Goal: Information Seeking & Learning: Learn about a topic

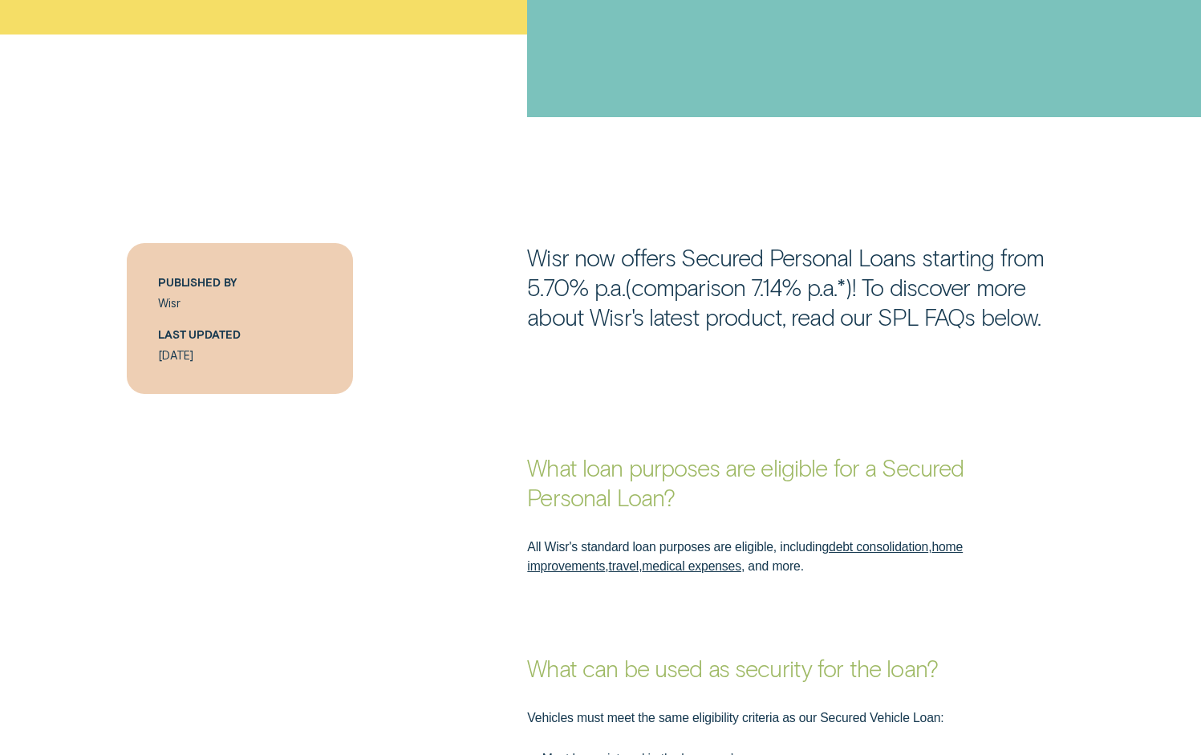
scroll to position [758, 0]
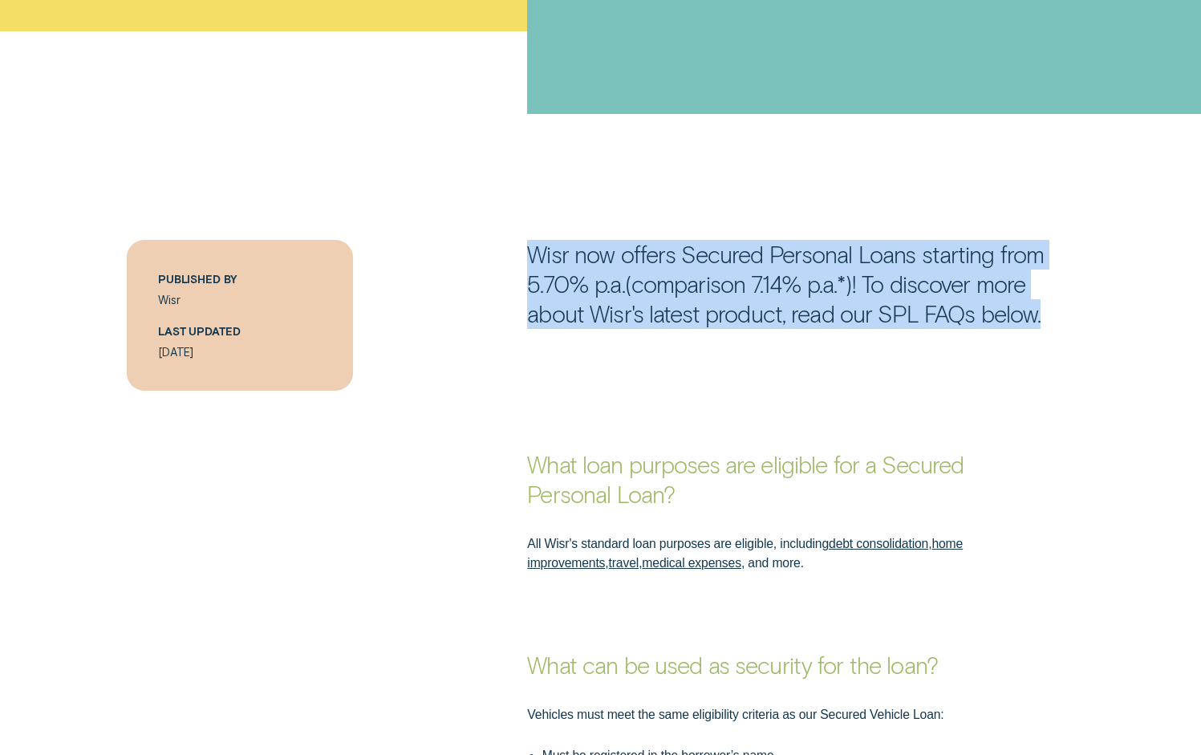
drag, startPoint x: 401, startPoint y: 165, endPoint x: 1013, endPoint y: 417, distance: 661.7
click at [1013, 417] on div "What loan purposes are eligible for a Secured Personal Loan?" at bounding box center [600, 441] width 1123 height 136
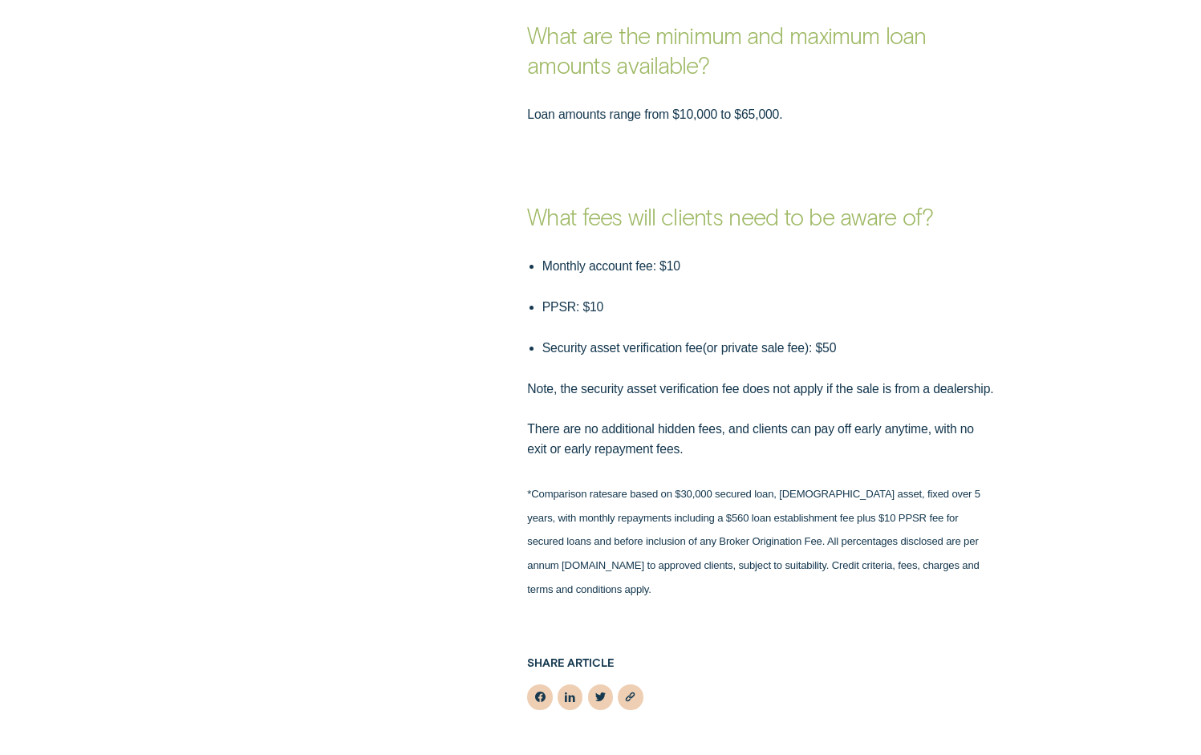
scroll to position [1662, 0]
drag, startPoint x: 682, startPoint y: 533, endPoint x: 834, endPoint y: 534, distance: 151.7
click at [834, 534] on sup "*Comparison rate s are based on $30,000 secured loan, [DEMOGRAPHIC_DATA] asset,…" at bounding box center [753, 541] width 453 height 108
click at [861, 534] on sup "*Comparison rate s are based on $30,000 secured loan, [DEMOGRAPHIC_DATA] asset,…" at bounding box center [753, 541] width 453 height 108
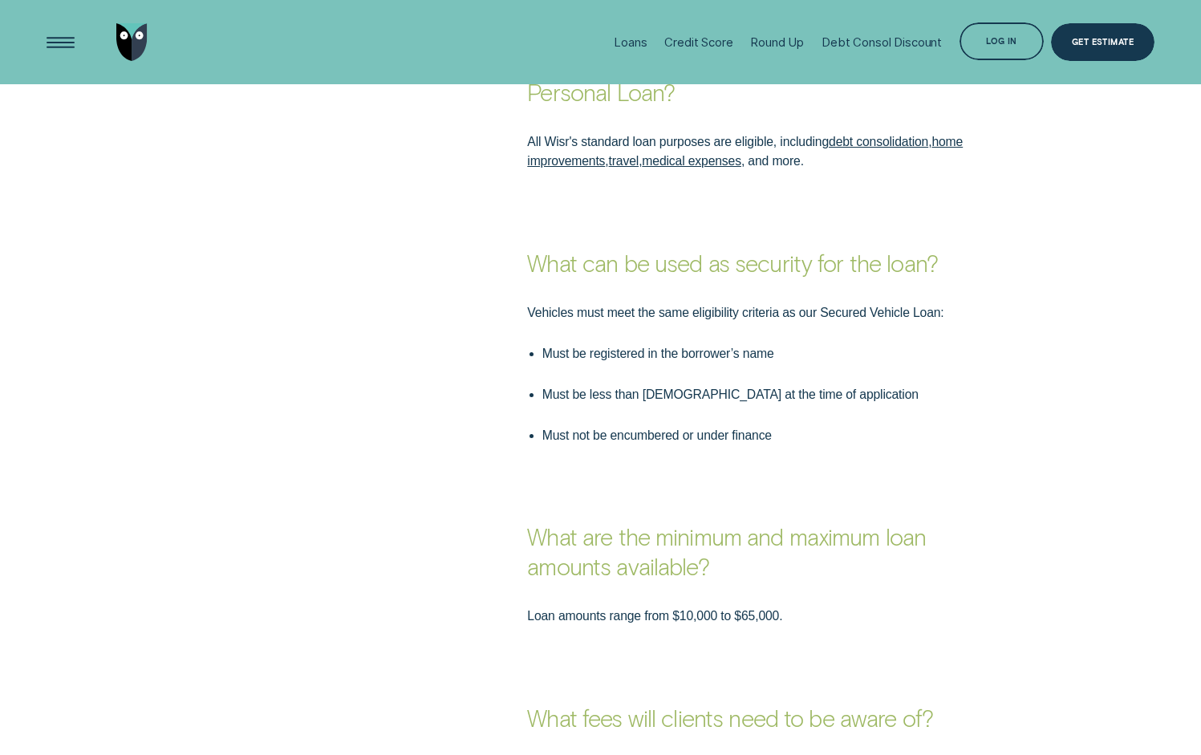
scroll to position [1159, 0]
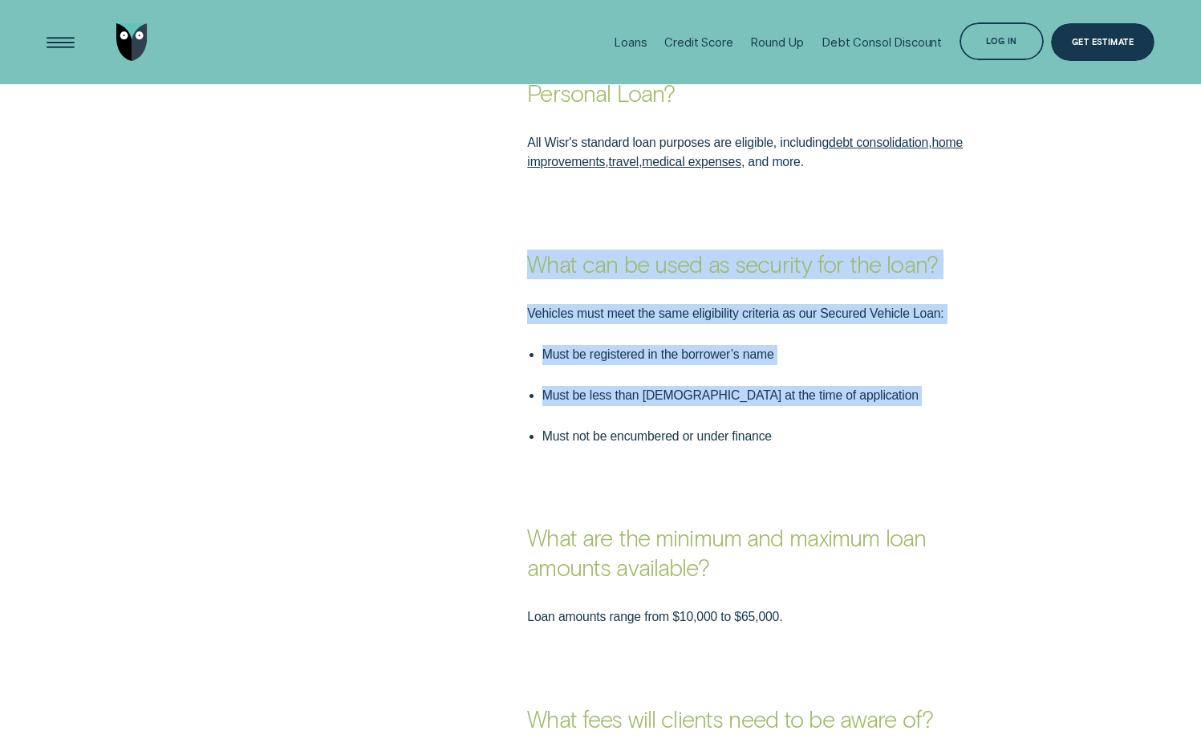
drag, startPoint x: 534, startPoint y: 263, endPoint x: 821, endPoint y: 421, distance: 327.2
click at [821, 421] on div "What can be used as security for the loan? Vehicles must meet the same eligibil…" at bounding box center [600, 310] width 1201 height 274
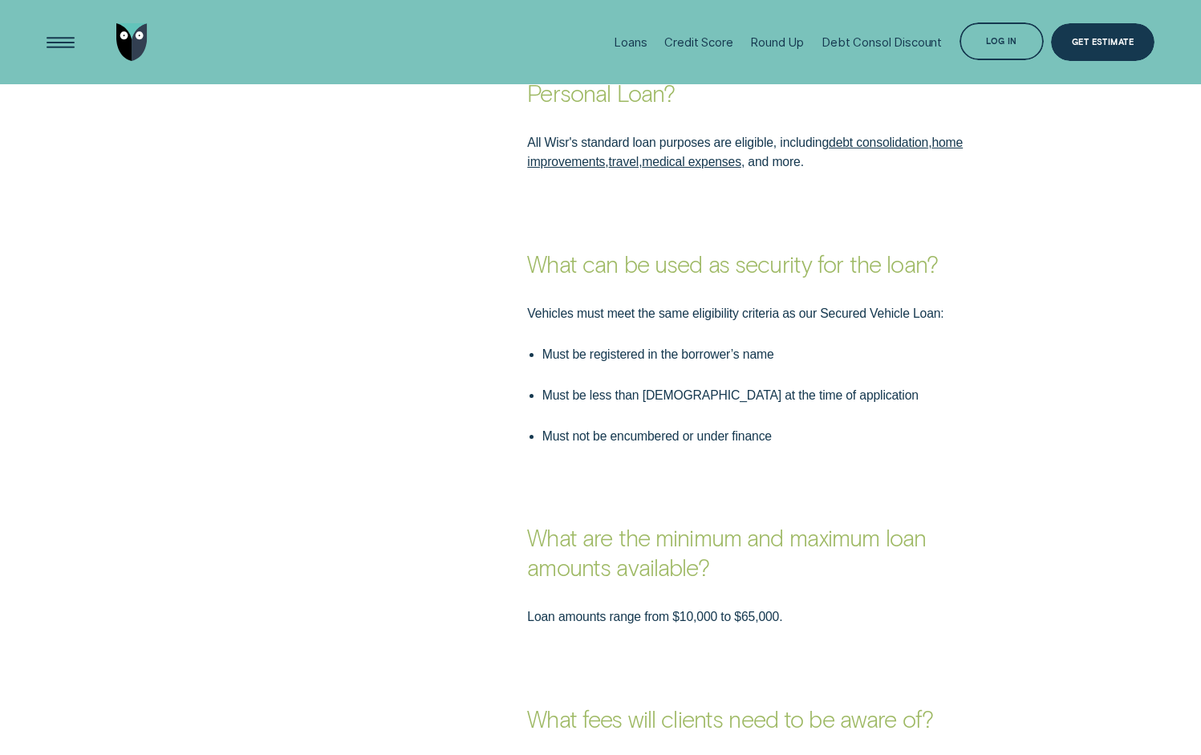
click at [823, 427] on p "Must not be encumbered or under finance" at bounding box center [768, 437] width 453 height 20
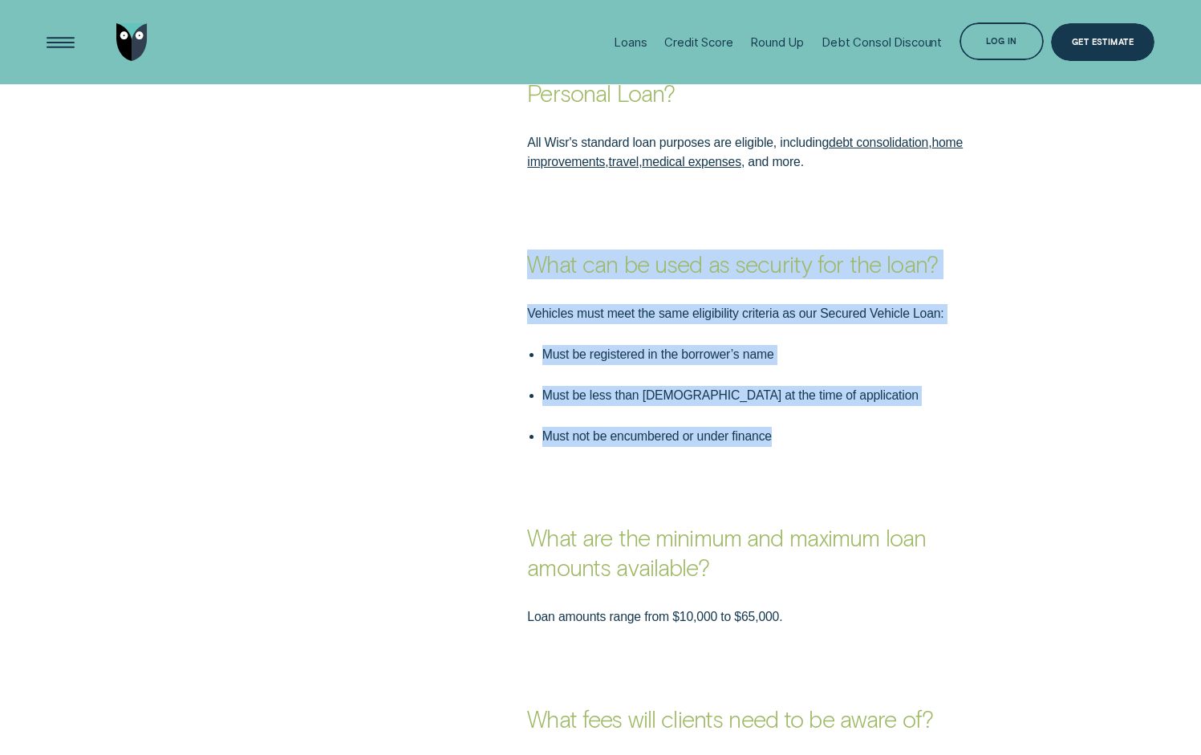
drag, startPoint x: 824, startPoint y: 447, endPoint x: 514, endPoint y: 269, distance: 357.3
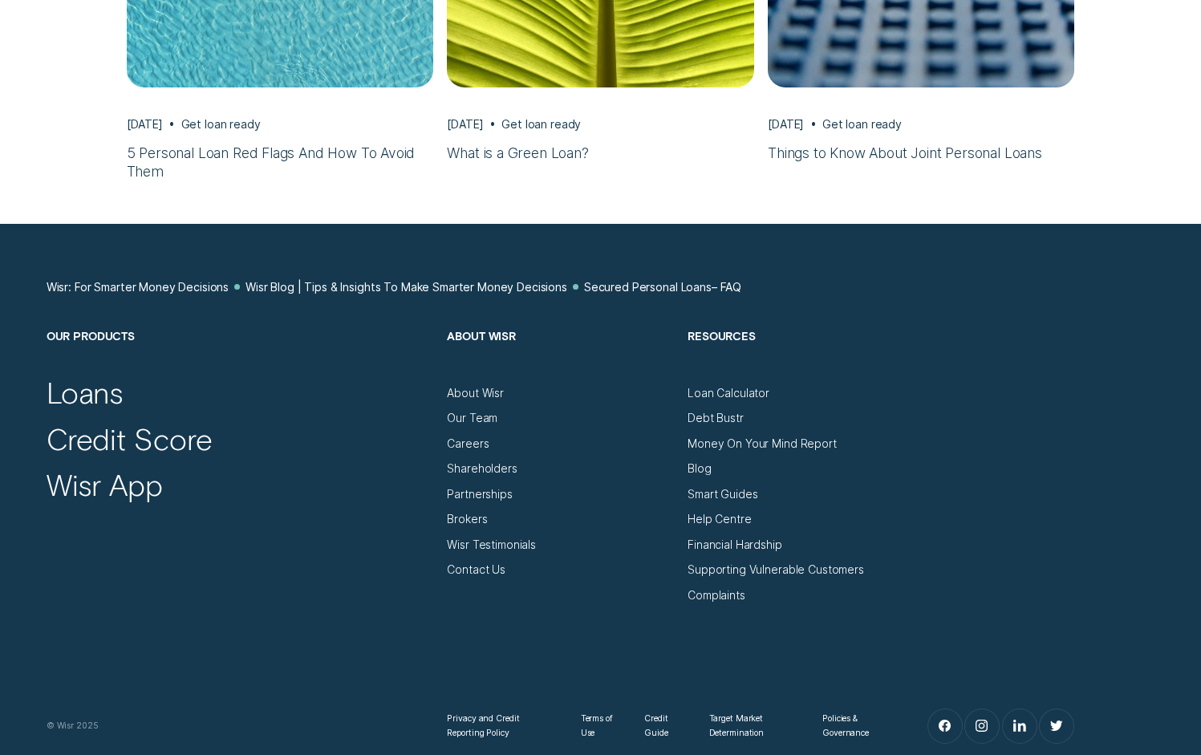
scroll to position [3890, 0]
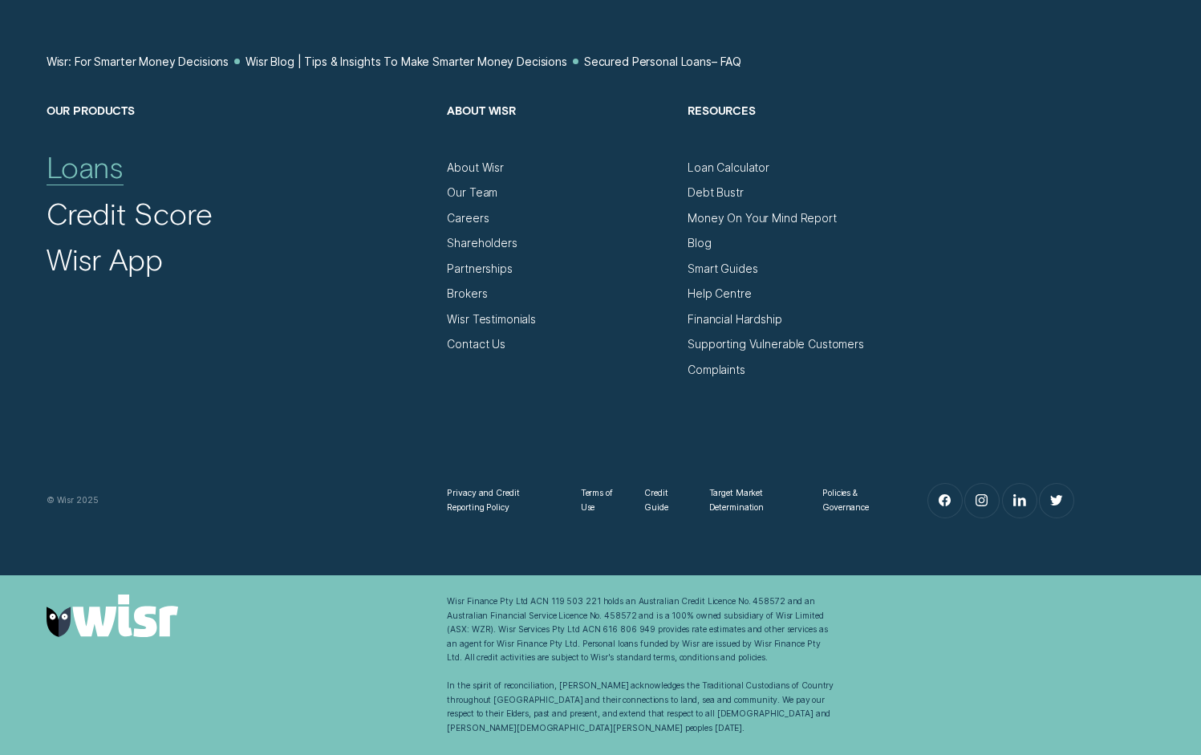
click at [105, 183] on div "Loans" at bounding box center [86, 166] width 78 height 37
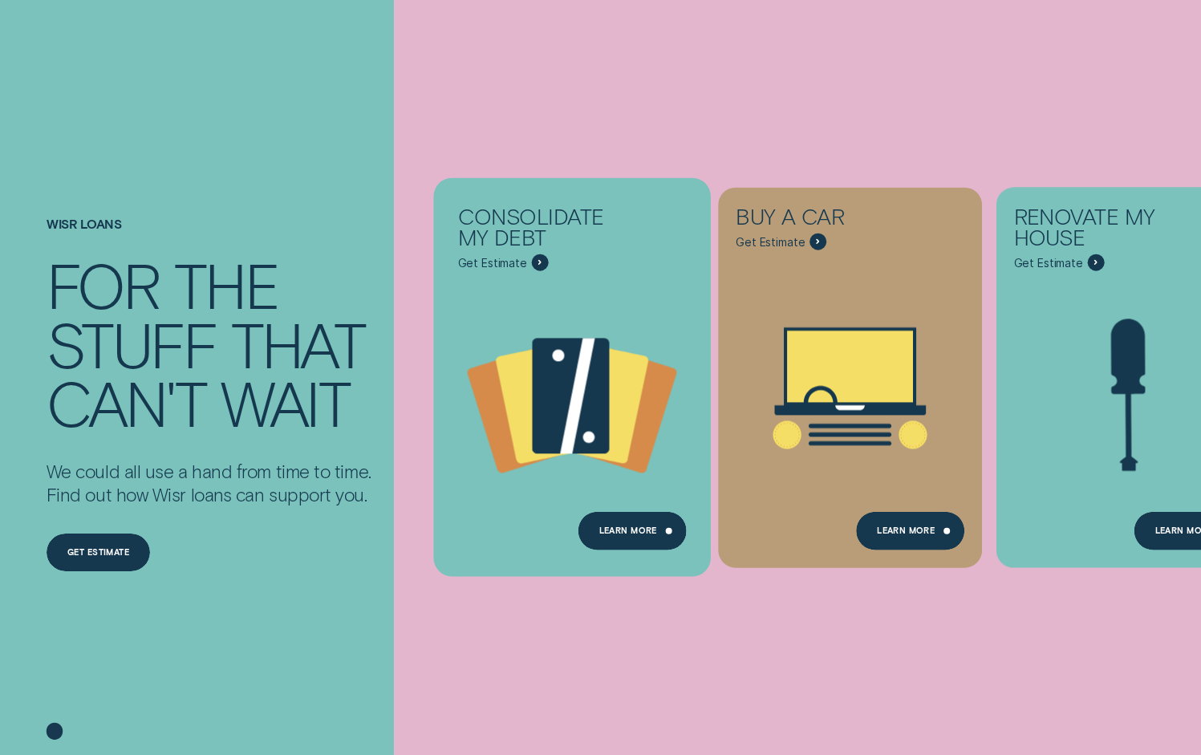
scroll to position [299, 0]
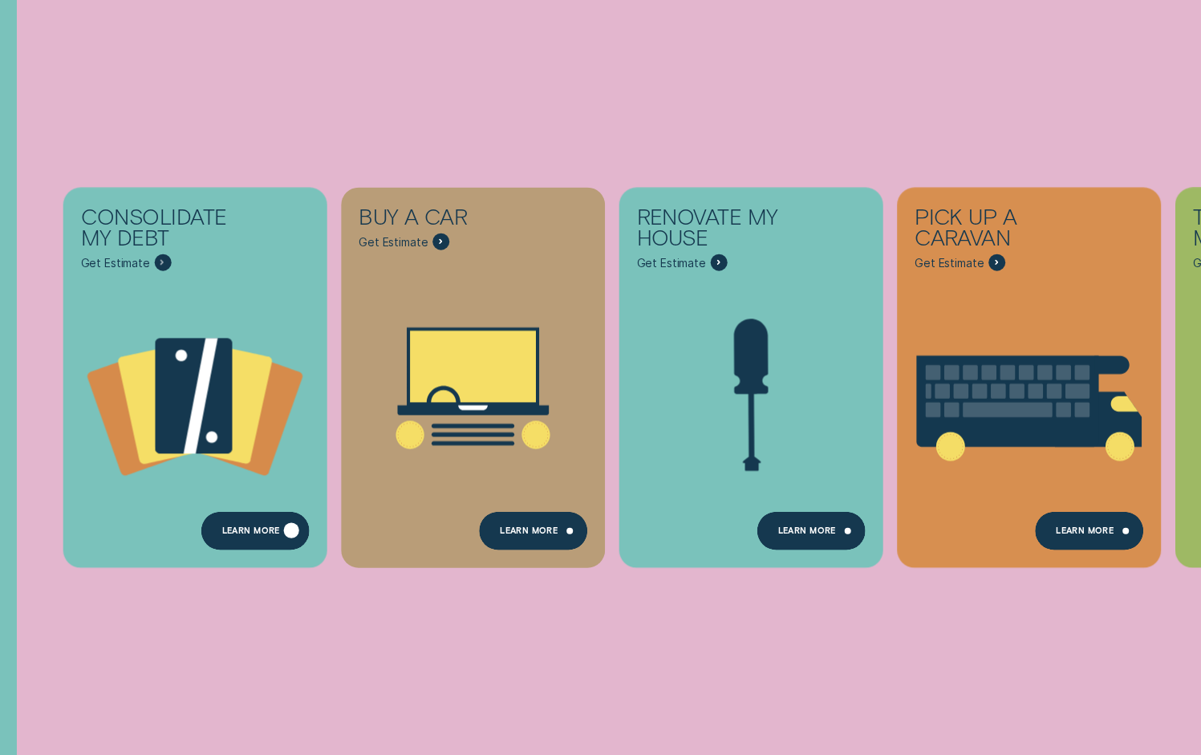
click at [254, 525] on div "Learn more" at bounding box center [255, 531] width 108 height 38
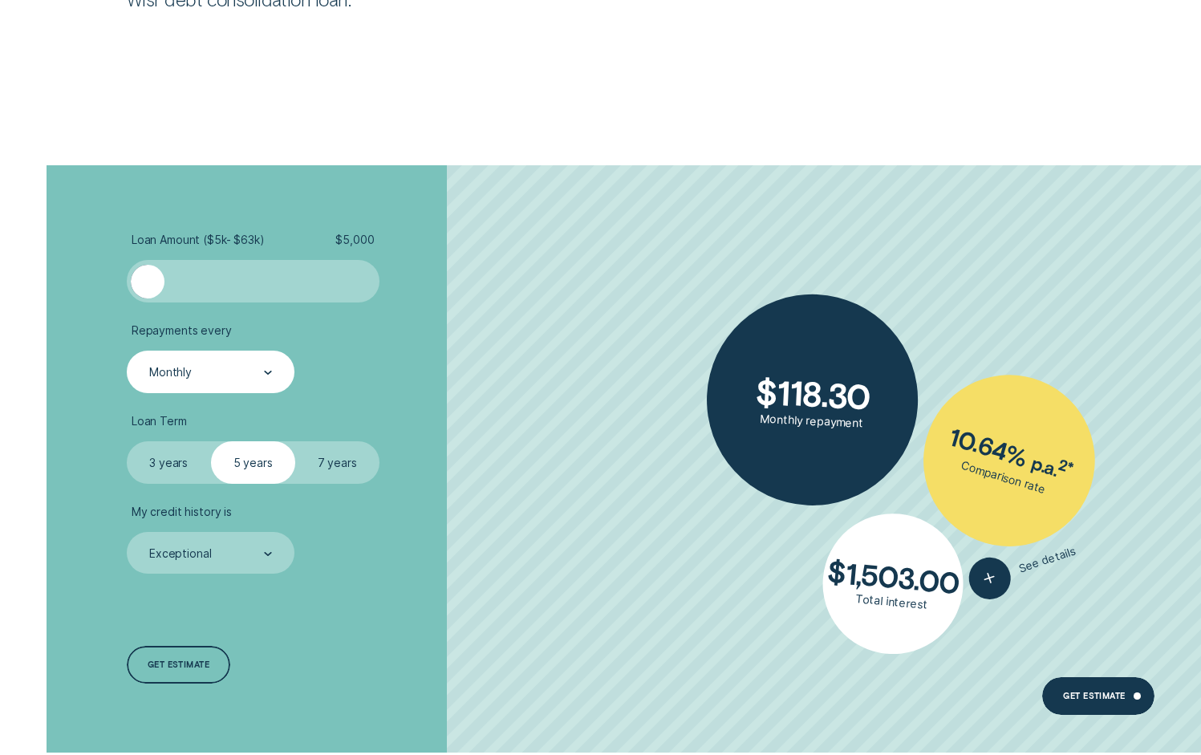
scroll to position [3195, 0]
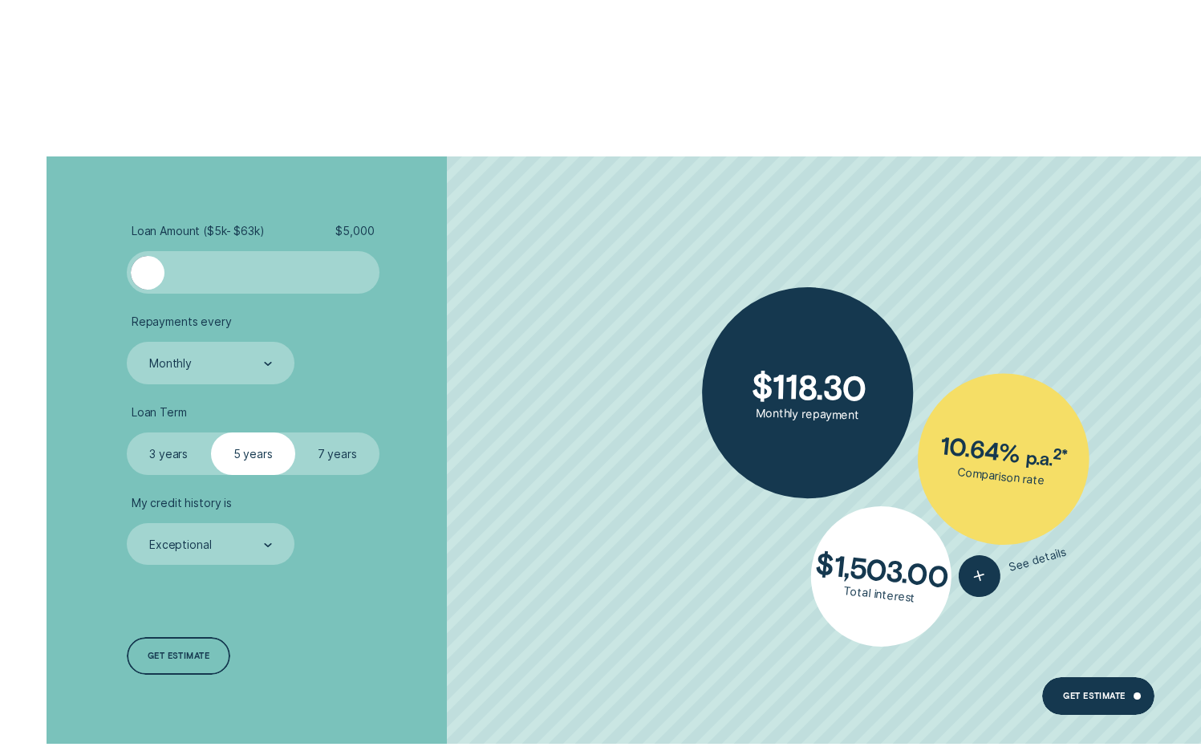
click at [364, 233] on span "$ 5,000" at bounding box center [354, 231] width 39 height 14
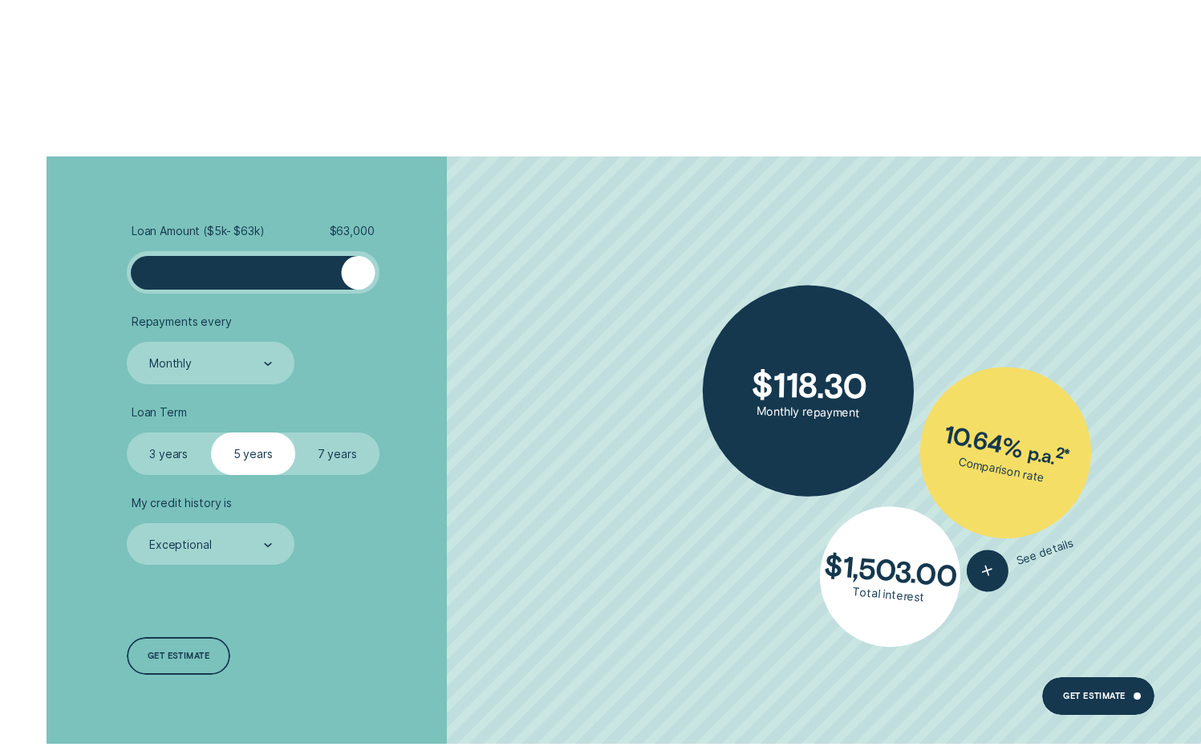
drag, startPoint x: 132, startPoint y: 277, endPoint x: 422, endPoint y: 285, distance: 290.6
click at [422, 285] on li "Loan Amount ( $5k - $63k ) $ 63,000" at bounding box center [320, 259] width 387 height 70
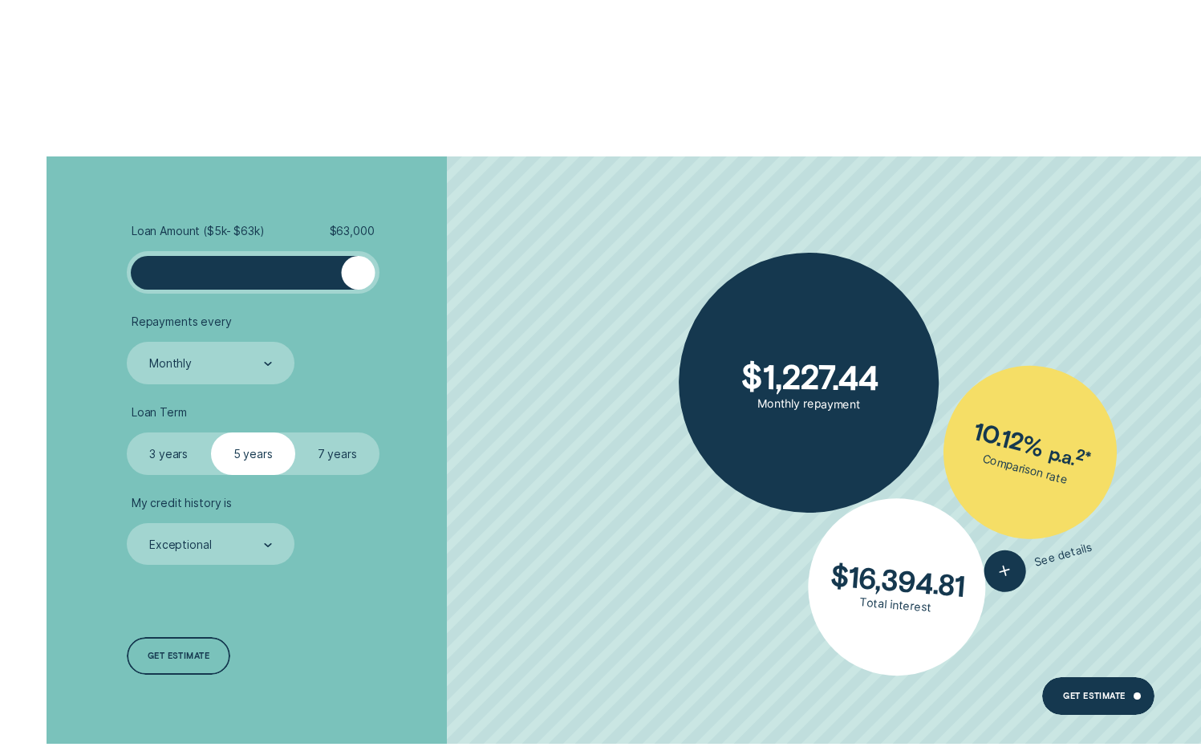
click at [343, 270] on div at bounding box center [358, 273] width 34 height 34
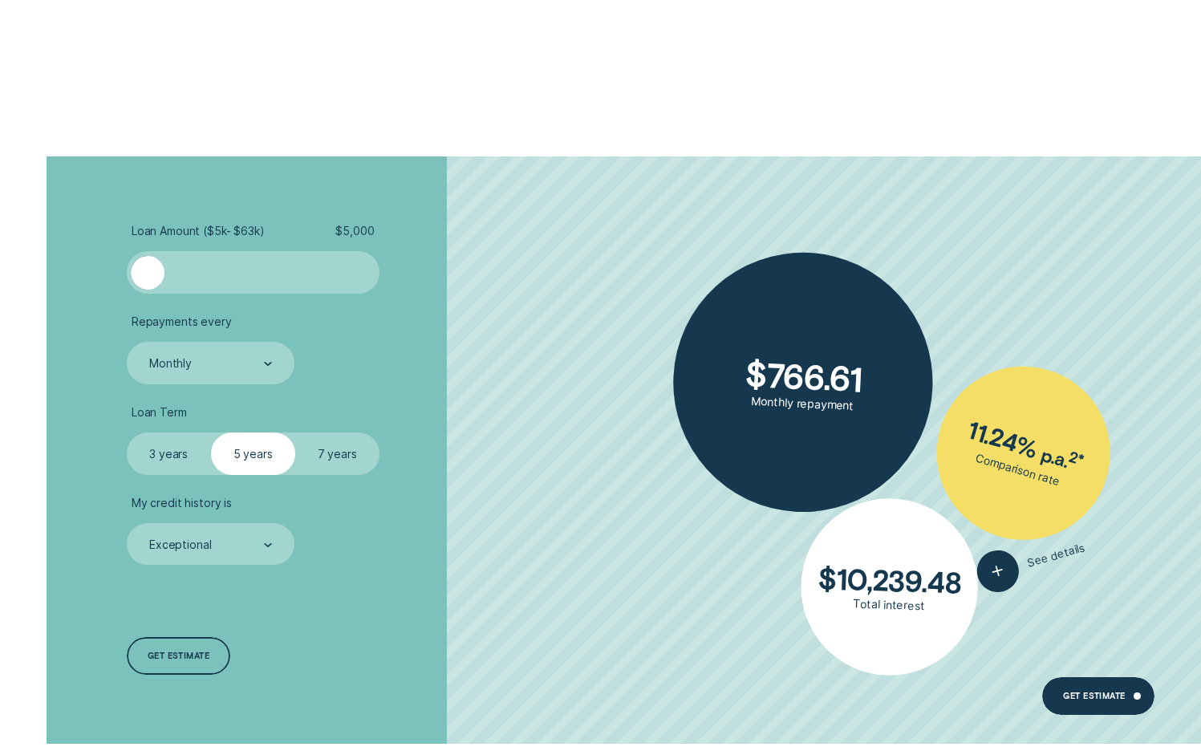
drag, startPoint x: 345, startPoint y: 274, endPoint x: 67, endPoint y: 274, distance: 278.5
click at [67, 274] on div "Loan Amount ( $5k - $63k ) $ 5,000 Repayments every Monthly Loan Term Select Lo…" at bounding box center [600, 449] width 1123 height 587
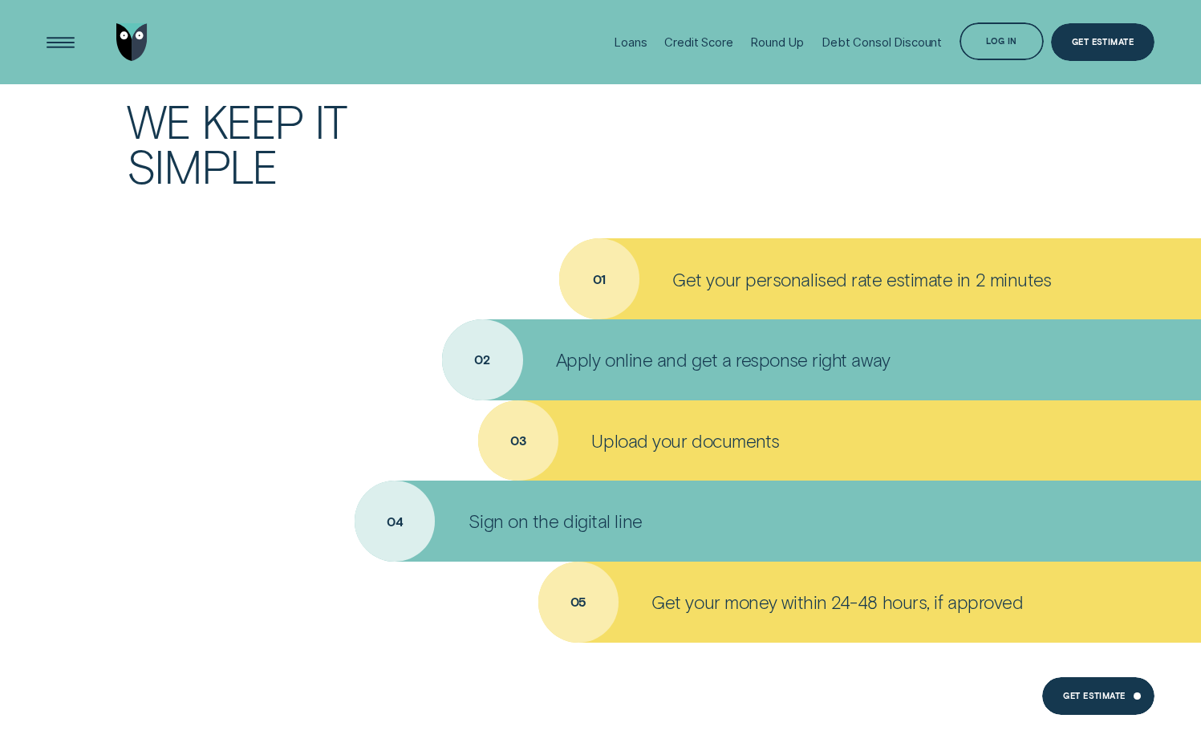
scroll to position [5374, 0]
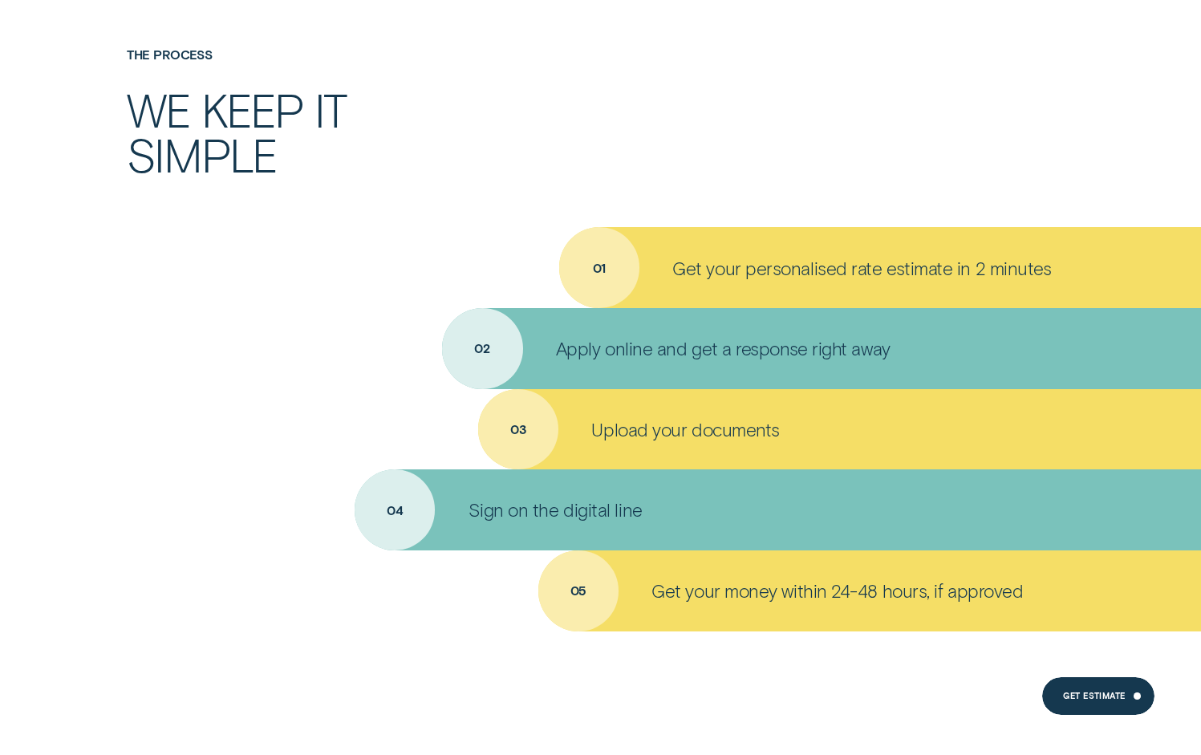
drag, startPoint x: 639, startPoint y: 362, endPoint x: 642, endPoint y: 371, distance: 9.4
click at [642, 371] on ul "01 Get your personalised rate estimate in 2 minutes 02 Apply online and get a r…" at bounding box center [600, 429] width 1201 height 404
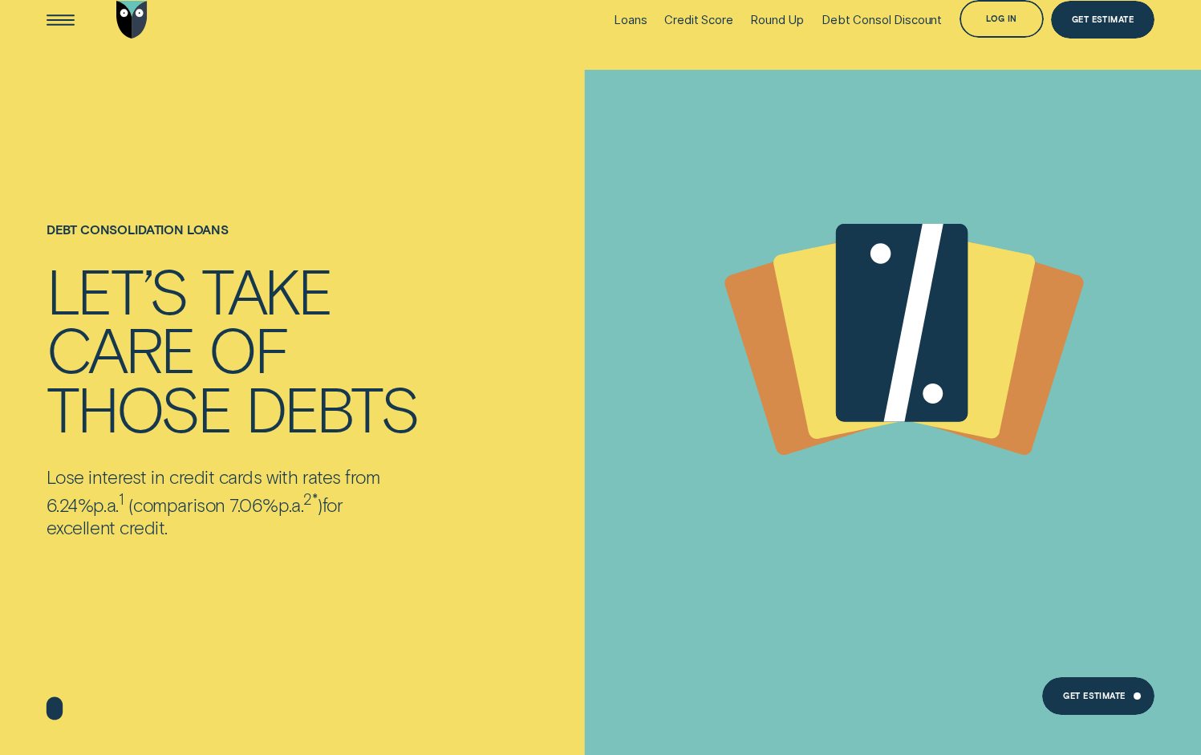
scroll to position [0, 0]
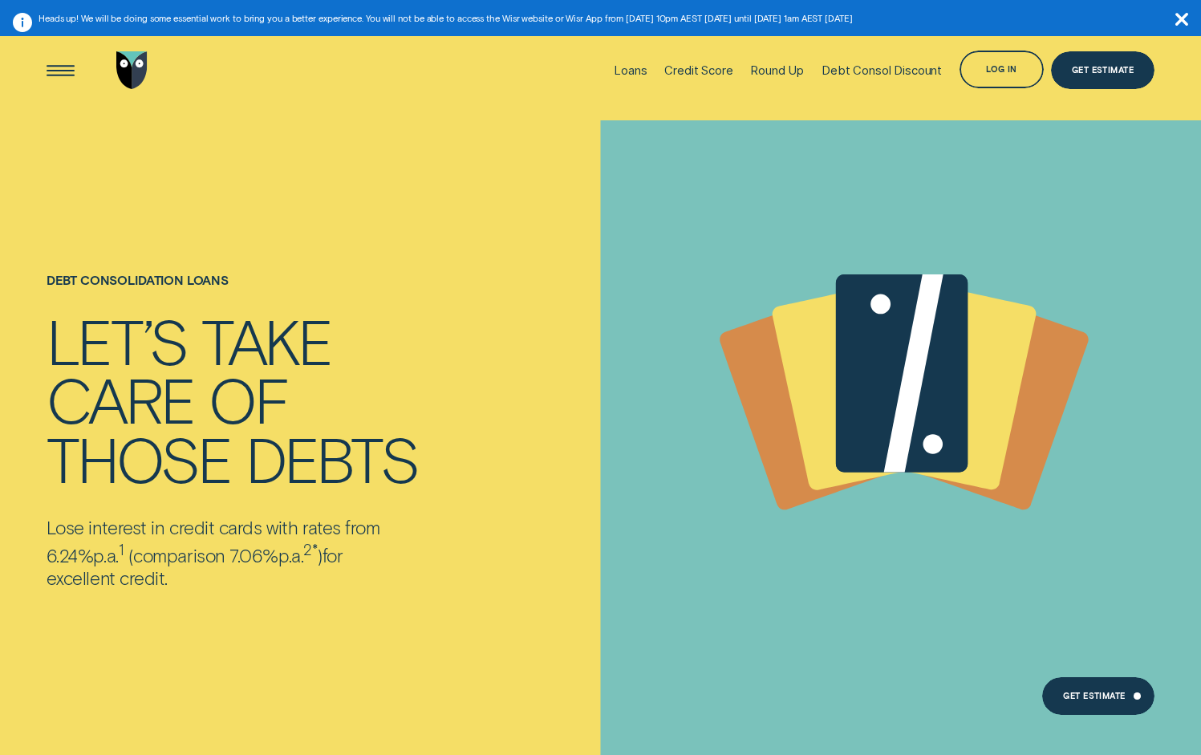
click at [1000, 368] on icon at bounding box center [958, 386] width 164 height 213
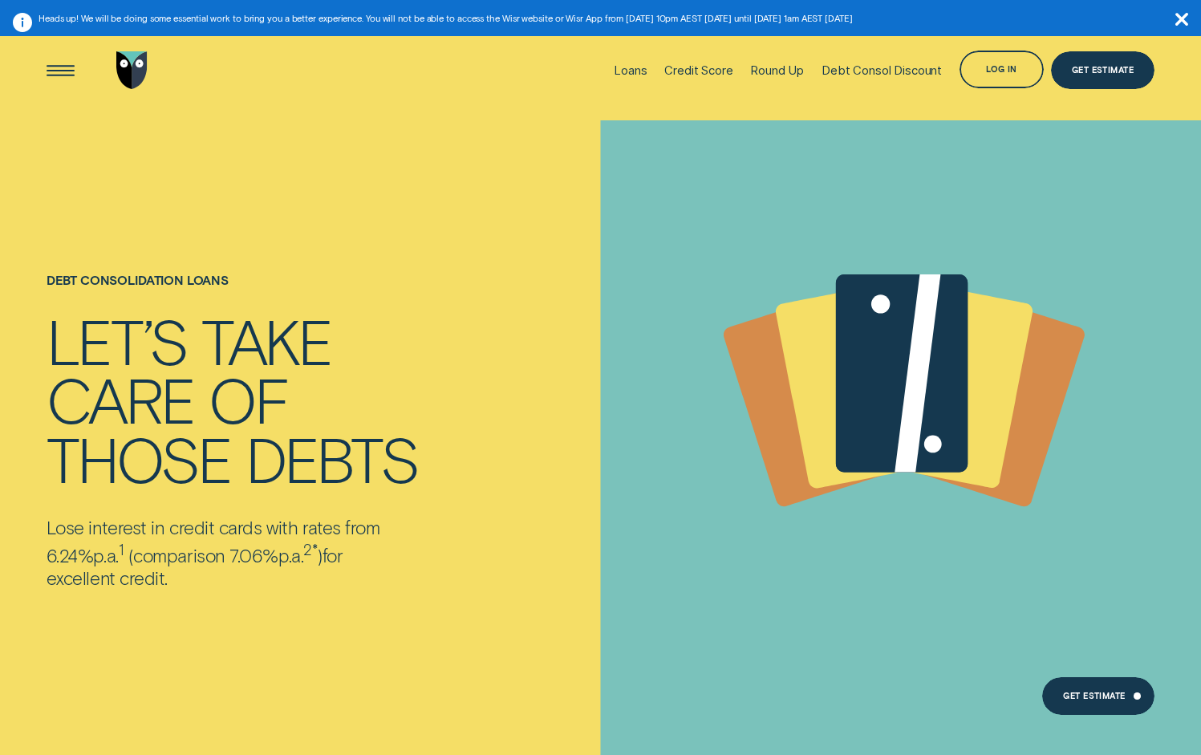
click at [1054, 380] on icon at bounding box center [998, 400] width 180 height 224
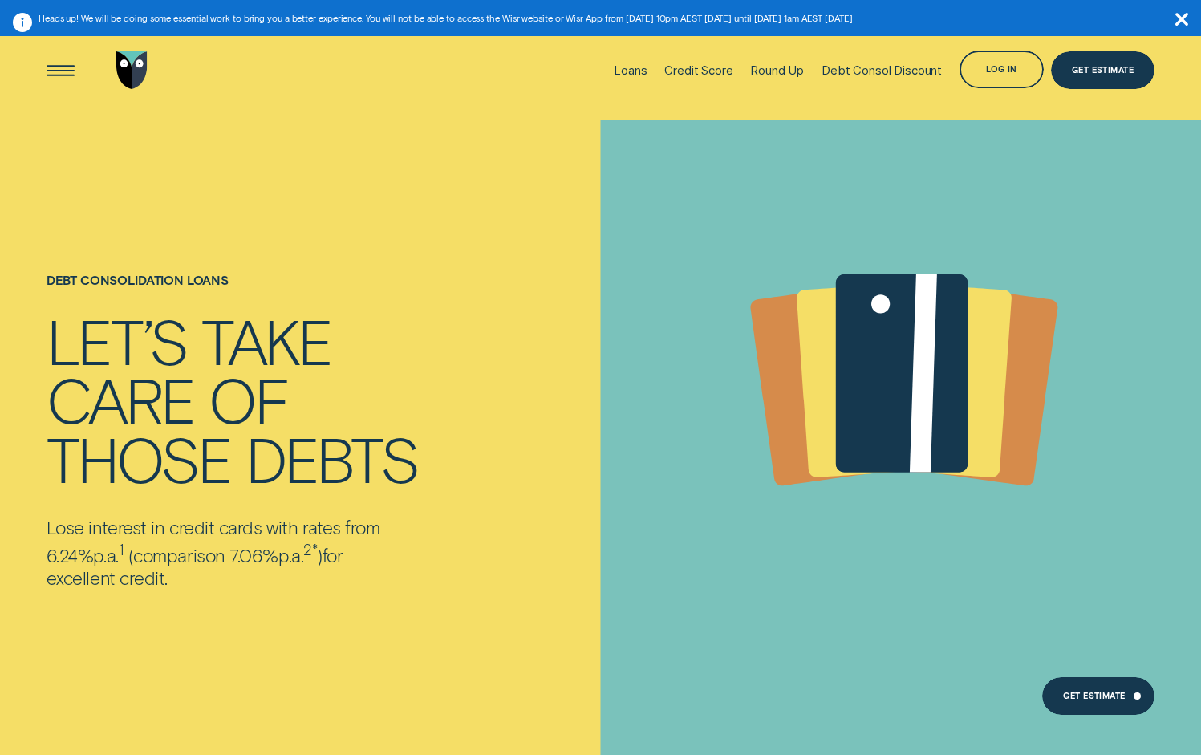
click at [1050, 384] on icon at bounding box center [904, 377] width 475 height 363
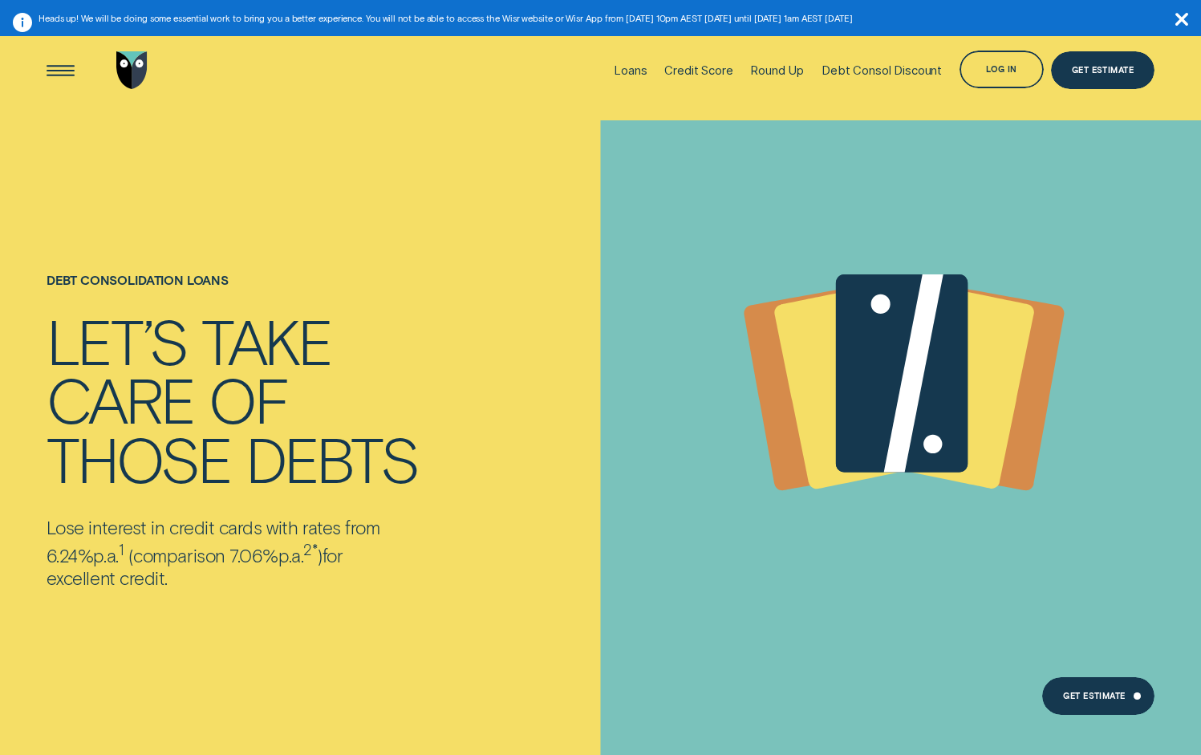
click at [1028, 386] on icon at bounding box center [987, 388] width 155 height 206
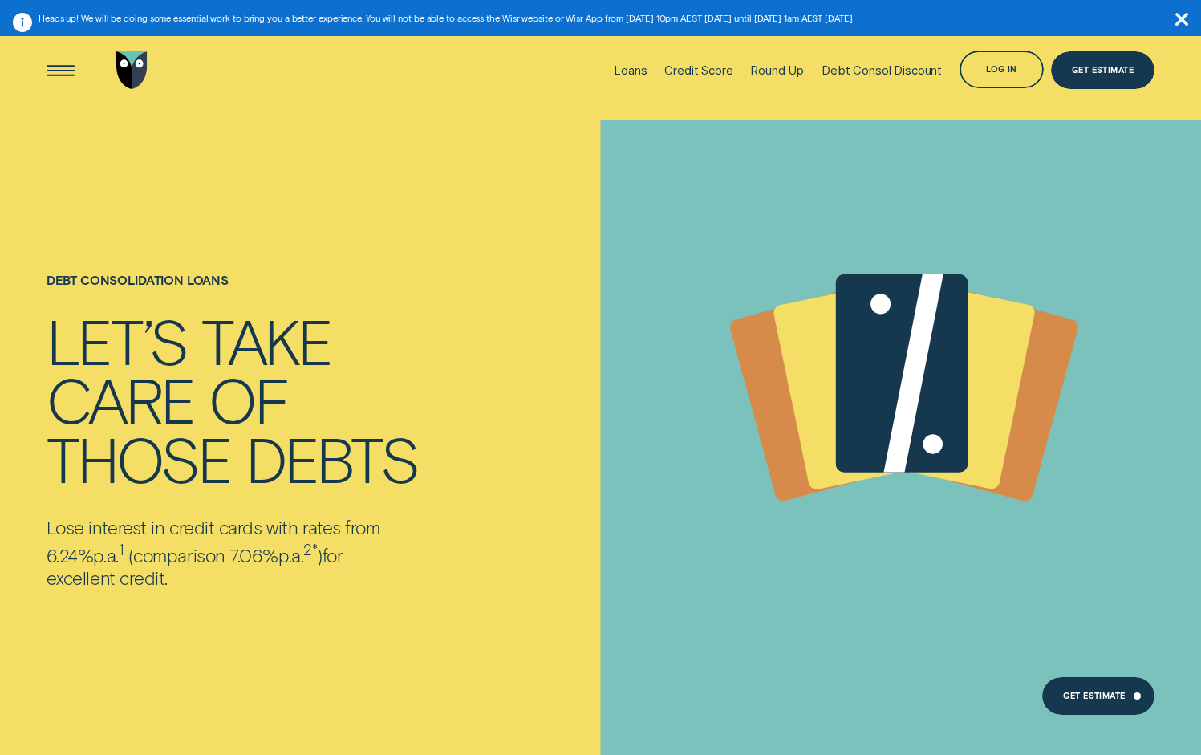
click at [921, 382] on icon at bounding box center [913, 372] width 59 height 197
drag, startPoint x: 879, startPoint y: 384, endPoint x: 867, endPoint y: 385, distance: 11.3
click at [874, 384] on icon at bounding box center [902, 372] width 132 height 197
click at [771, 388] on g at bounding box center [904, 392] width 366 height 236
click at [766, 388] on icon at bounding box center [810, 399] width 179 height 222
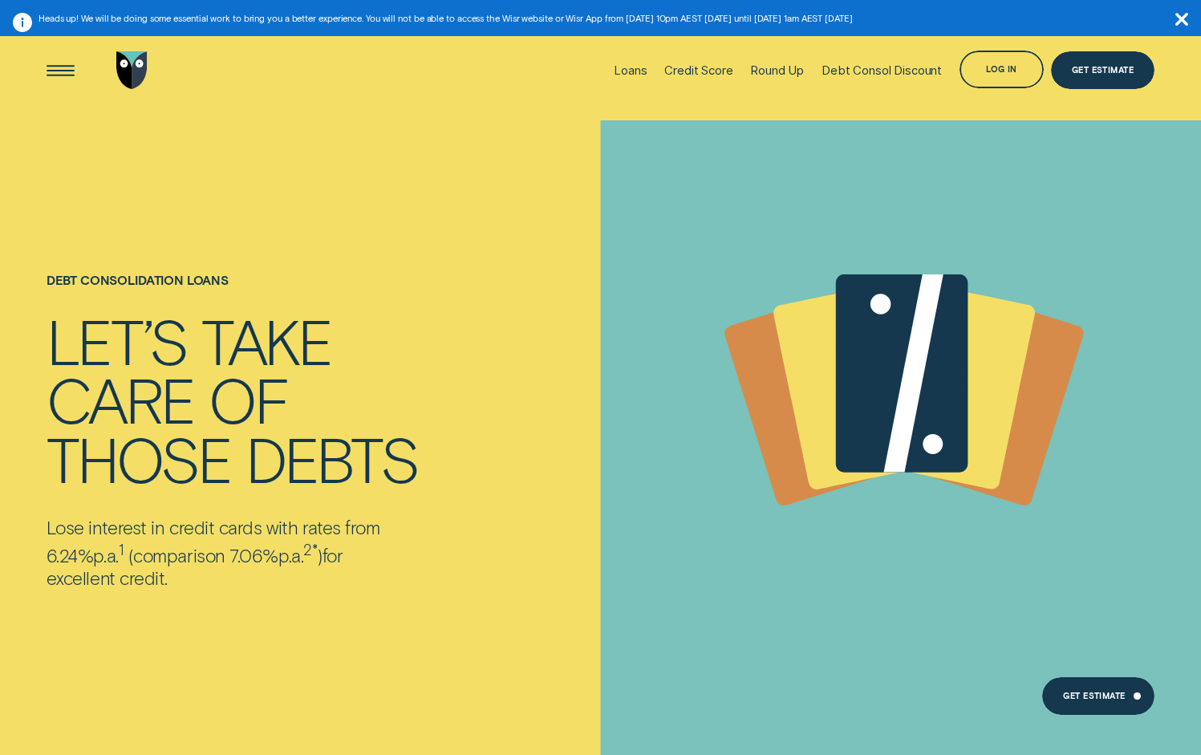
click at [772, 386] on icon at bounding box center [810, 399] width 179 height 222
click at [821, 384] on icon at bounding box center [853, 386] width 162 height 212
click at [880, 383] on icon at bounding box center [902, 372] width 132 height 197
click at [943, 418] on icon at bounding box center [902, 372] width 132 height 197
click at [976, 394] on icon at bounding box center [957, 386] width 162 height 212
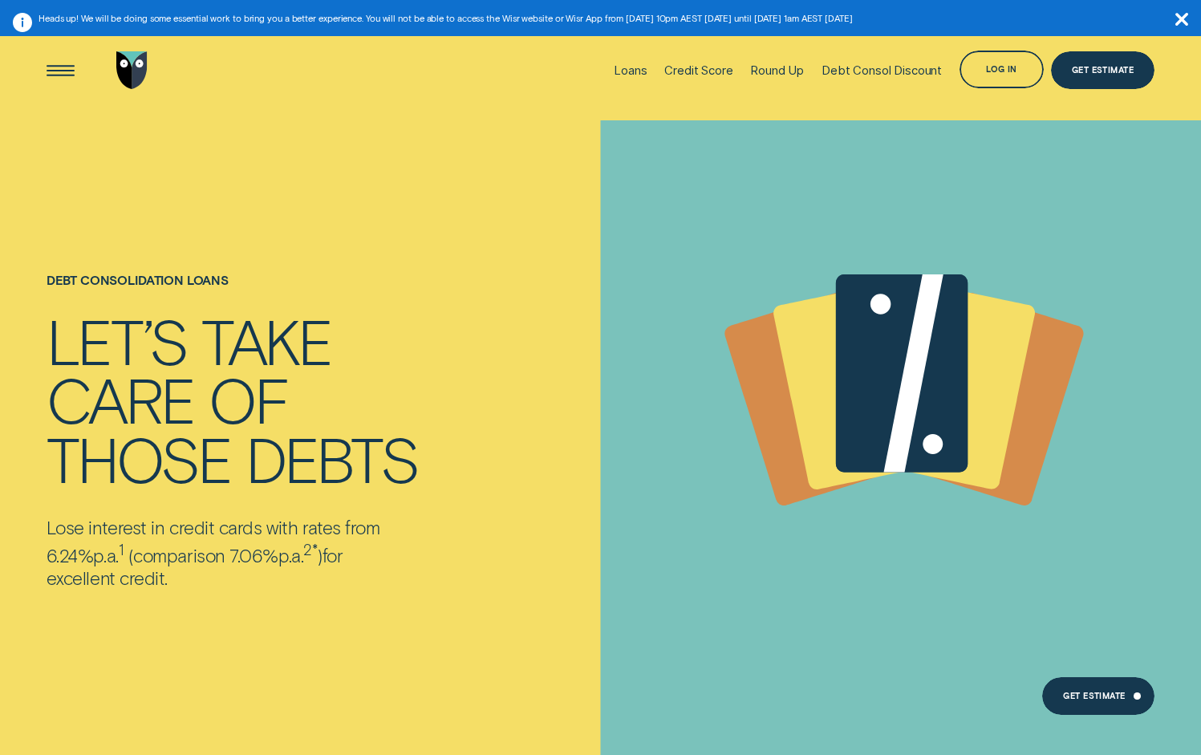
click at [1006, 395] on icon at bounding box center [957, 386] width 162 height 212
click at [1179, 22] on icon "button" at bounding box center [1182, 19] width 13 height 13
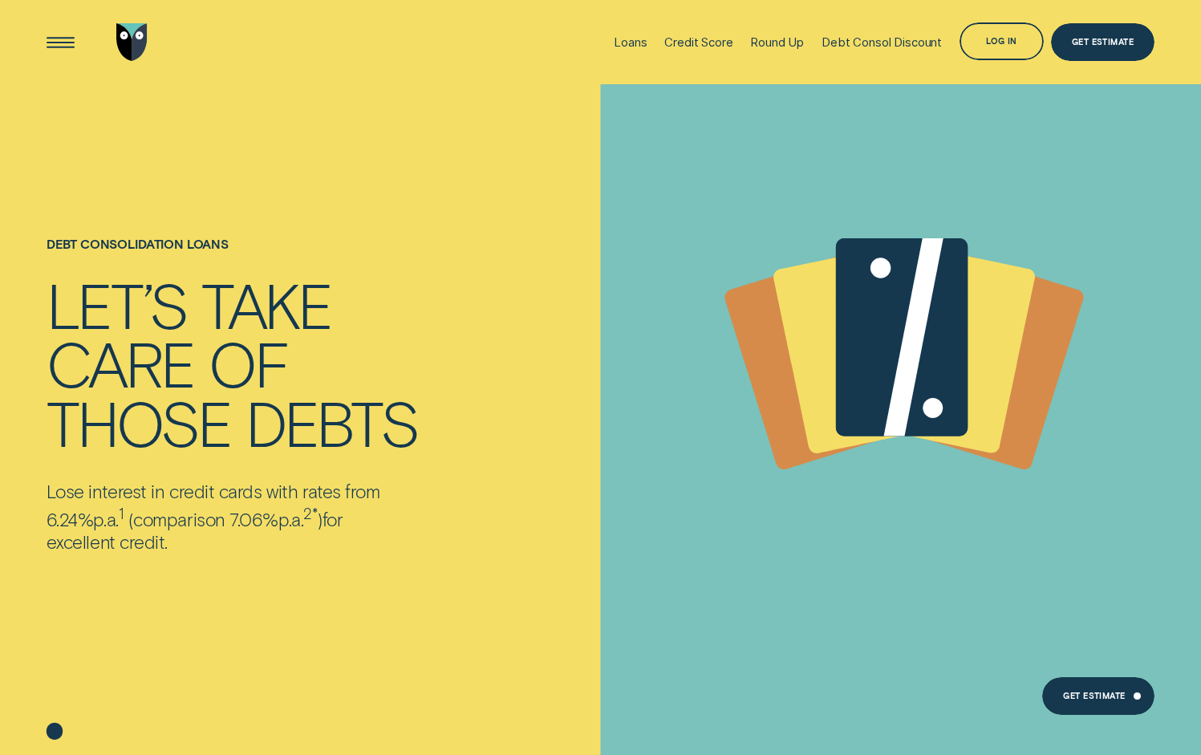
click at [56, 732] on icon at bounding box center [55, 731] width 16 height 17
click at [55, 732] on icon at bounding box center [55, 731] width 16 height 17
drag, startPoint x: 55, startPoint y: 731, endPoint x: 155, endPoint y: 427, distance: 320.0
click at [55, 730] on icon at bounding box center [55, 731] width 16 height 17
click at [217, 537] on p "Lose interest in credit cards with rates from 6.24% p.a. 1 ( comparison 7.06% p…" at bounding box center [229, 517] width 365 height 74
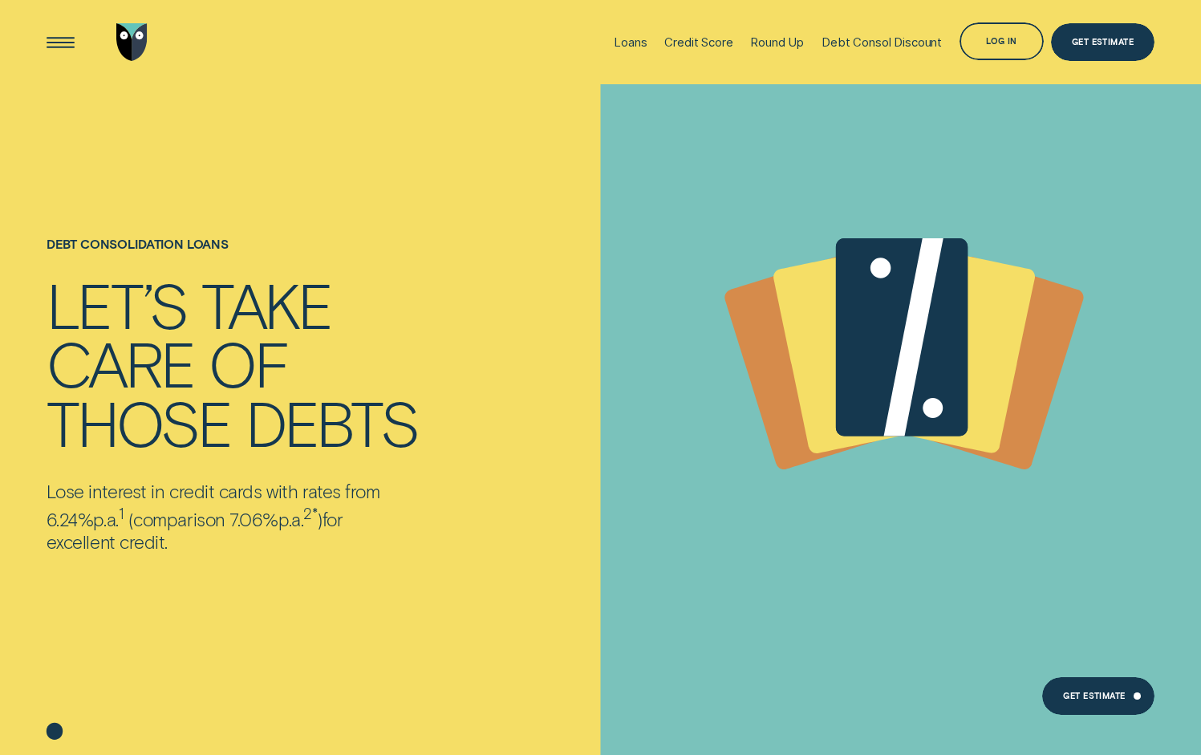
drag, startPoint x: 18, startPoint y: 488, endPoint x: 321, endPoint y: 553, distance: 309.4
click at [321, 553] on div "Debt consolidation loans LET’S TAKE CARE OF THOSE DEBTS Lose interest in credit…" at bounding box center [600, 419] width 1201 height 671
click at [321, 553] on div "Debt consolidation loans LET’S TAKE CARE OF THOSE DEBTS Lose interest in credit…" at bounding box center [233, 395] width 372 height 622
drag, startPoint x: 392, startPoint y: 544, endPoint x: 69, endPoint y: 483, distance: 329.1
click at [69, 485] on p "Lose interest in credit cards with rates from 6.24% p.a. 1 ( comparison 7.06% p…" at bounding box center [229, 517] width 365 height 74
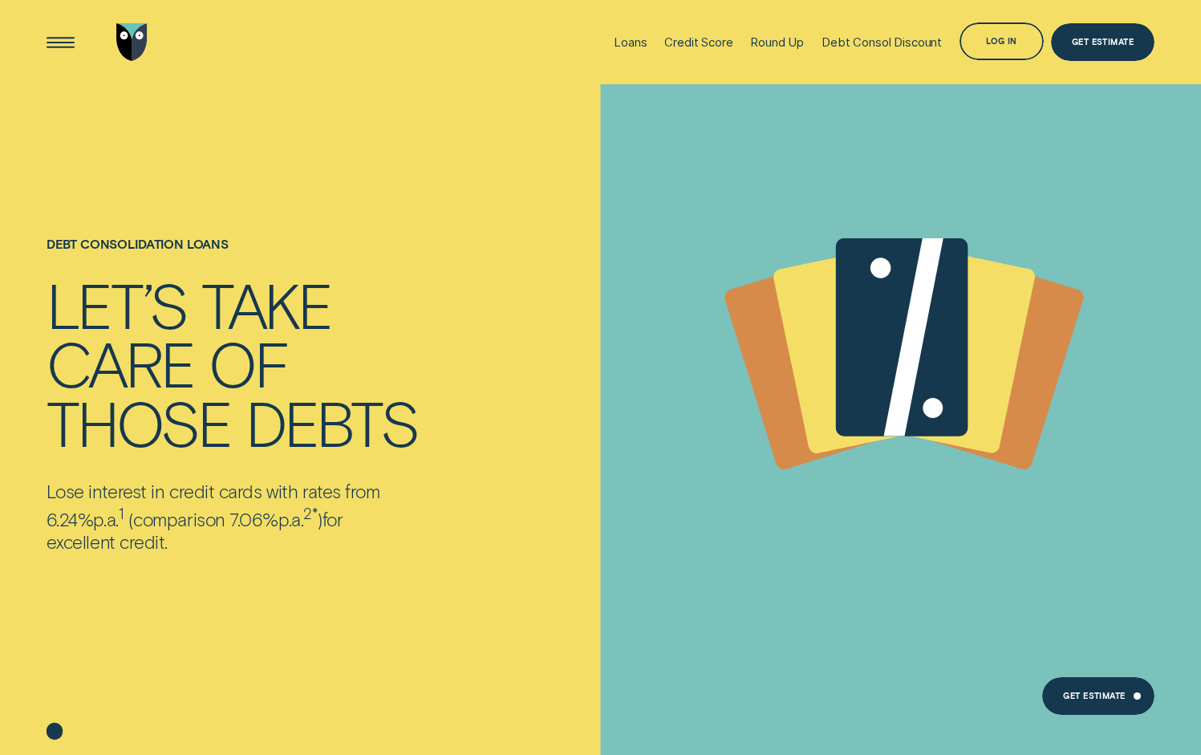
click at [43, 451] on div "Debt consolidation loans LET’S TAKE CARE OF THOSE DEBTS Lose interest in credit…" at bounding box center [279, 419] width 481 height 671
drag, startPoint x: 169, startPoint y: 522, endPoint x: 308, endPoint y: 583, distance: 152.0
click at [308, 583] on div "Debt consolidation loans LET’S TAKE CARE OF THOSE DEBTS Lose interest in credit…" at bounding box center [600, 419] width 1201 height 671
click at [308, 583] on div "Debt consolidation loans LET’S TAKE CARE OF THOSE DEBTS Lose interest in credit…" at bounding box center [233, 395] width 372 height 622
drag, startPoint x: 292, startPoint y: 569, endPoint x: 47, endPoint y: 290, distance: 371.3
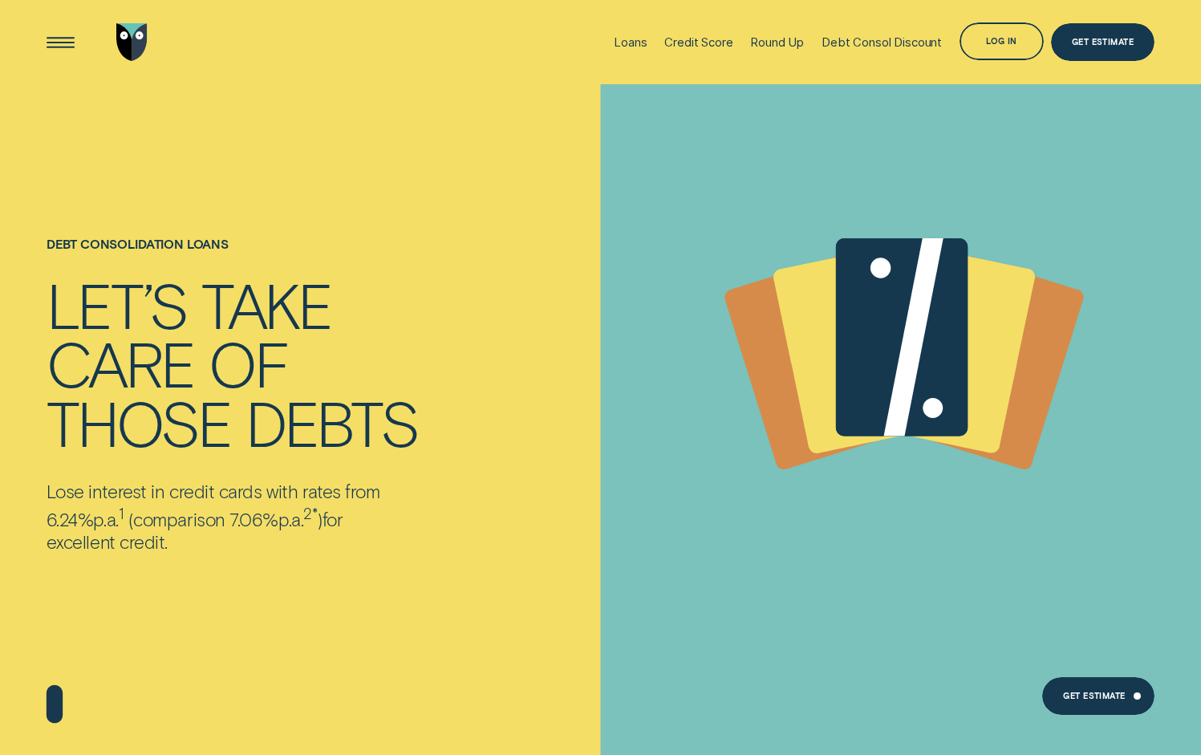
click at [47, 291] on div "Debt consolidation loans LET’S TAKE CARE OF THOSE DEBTS Lose interest in credit…" at bounding box center [233, 395] width 372 height 622
click at [62, 36] on div "Open Menu" at bounding box center [61, 42] width 54 height 54
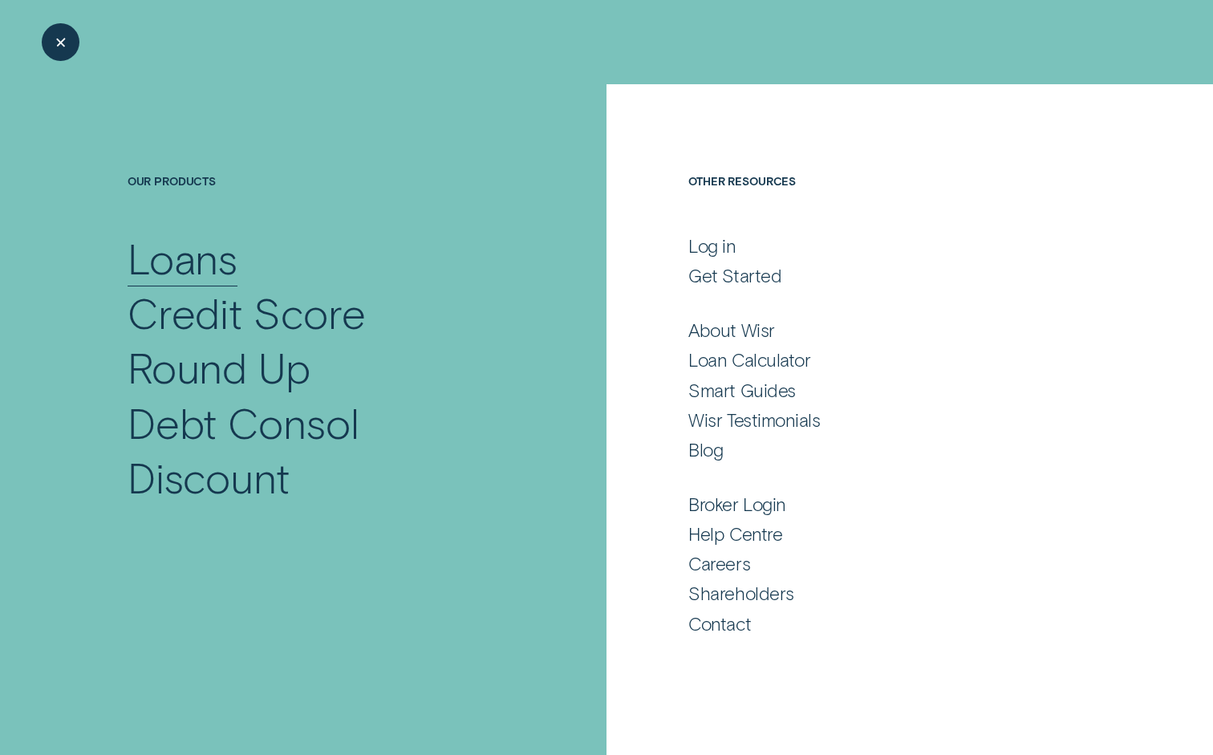
click at [206, 282] on div "Loans" at bounding box center [183, 258] width 111 height 55
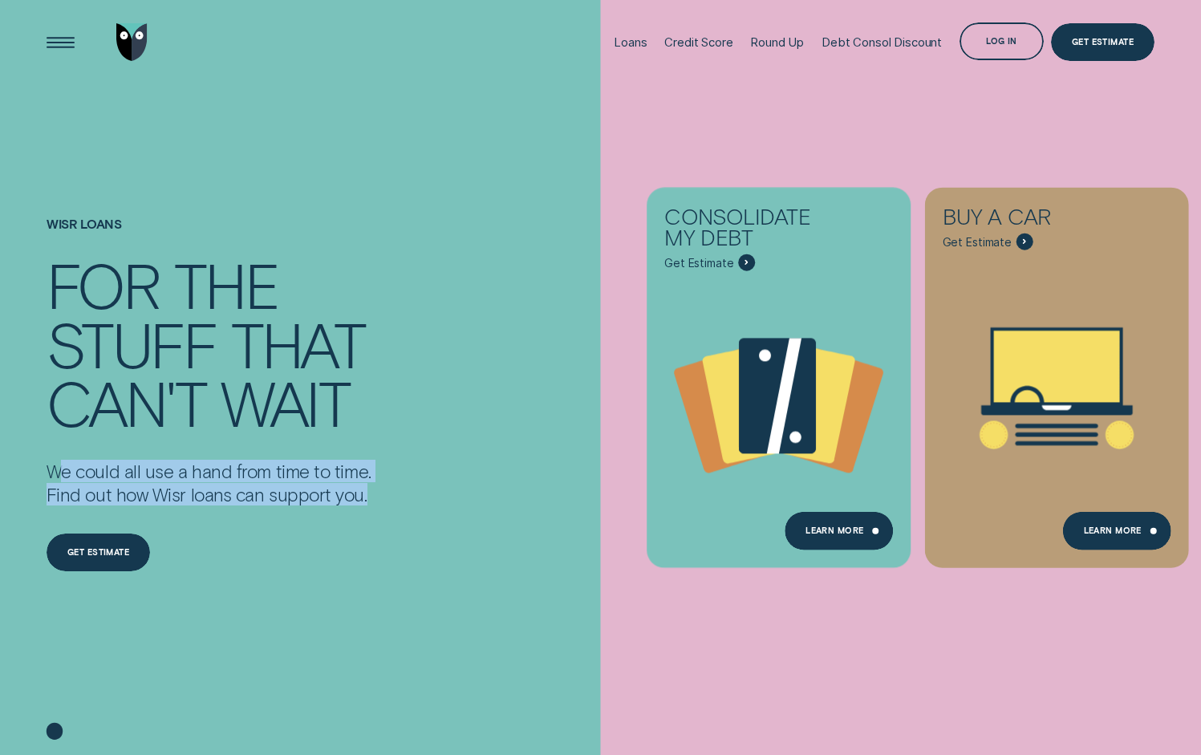
drag, startPoint x: 57, startPoint y: 469, endPoint x: 375, endPoint y: 501, distance: 319.3
click at [371, 504] on div "Wisr loans For the stuff that can't wait We could all use a hand from time to t…" at bounding box center [279, 419] width 481 height 671
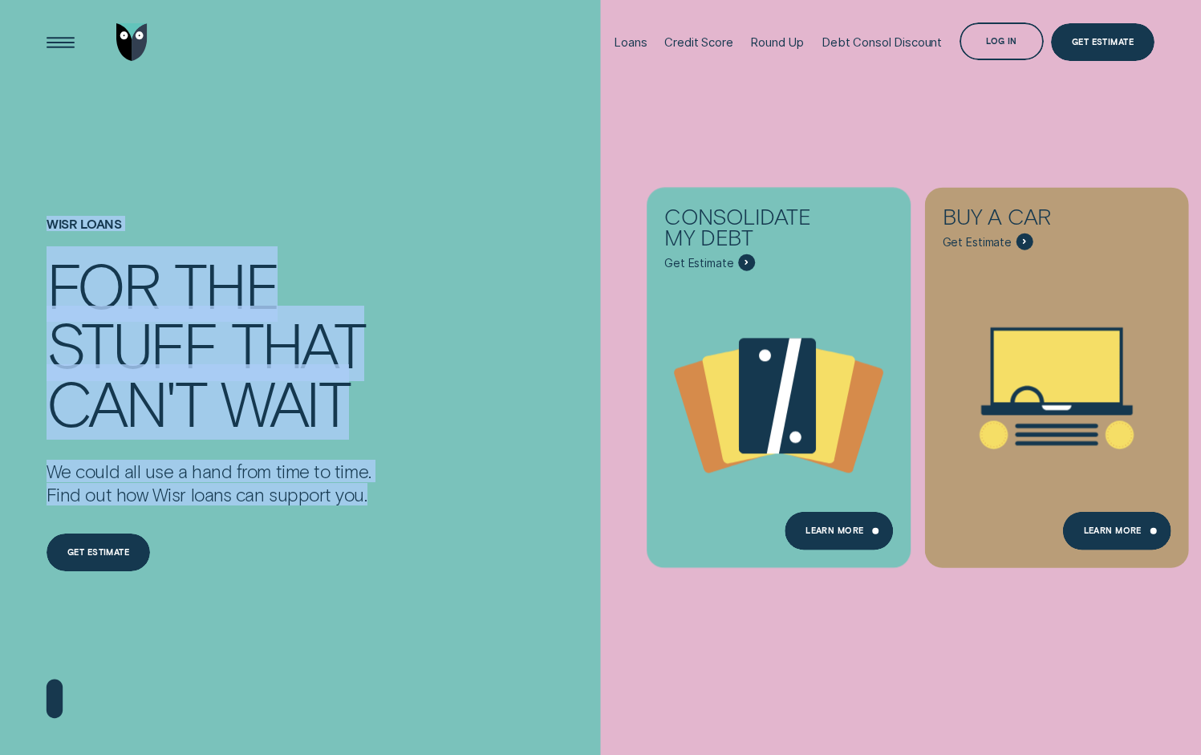
drag, startPoint x: 375, startPoint y: 501, endPoint x: 35, endPoint y: 224, distance: 438.0
click at [35, 224] on div "Wisr loans For the stuff that can't wait We could all use a hand from time to t…" at bounding box center [600, 419] width 1201 height 671
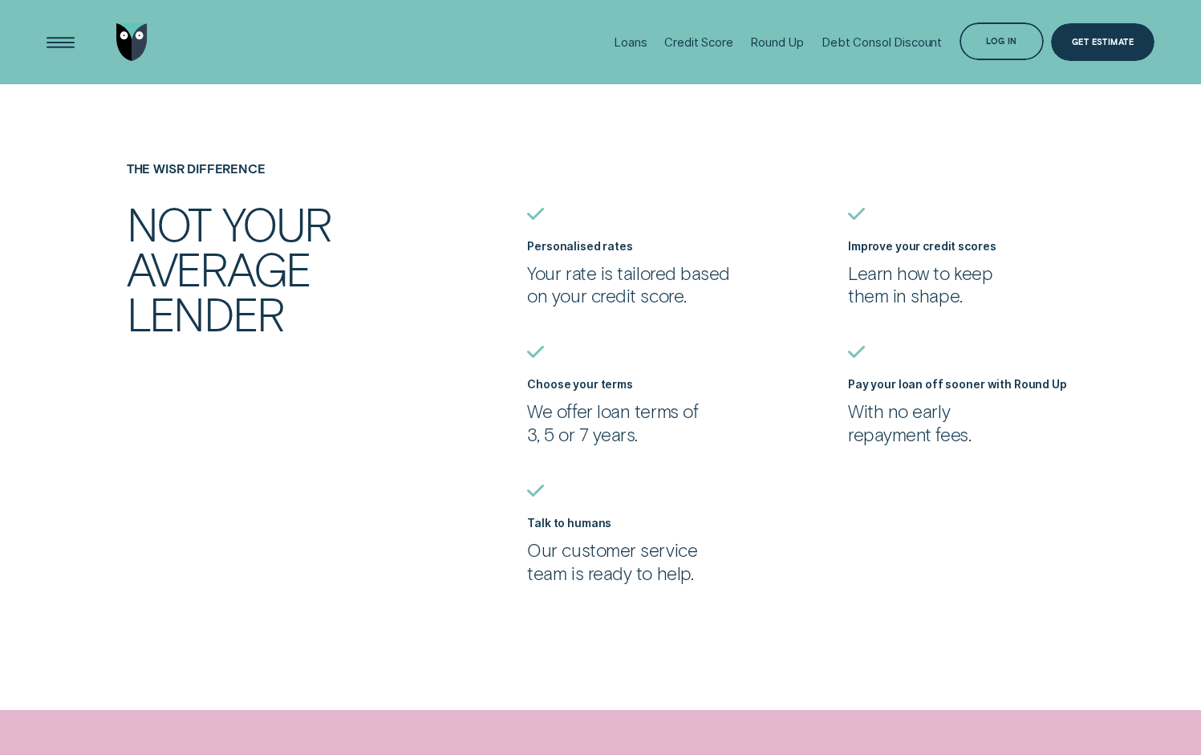
scroll to position [1447, 0]
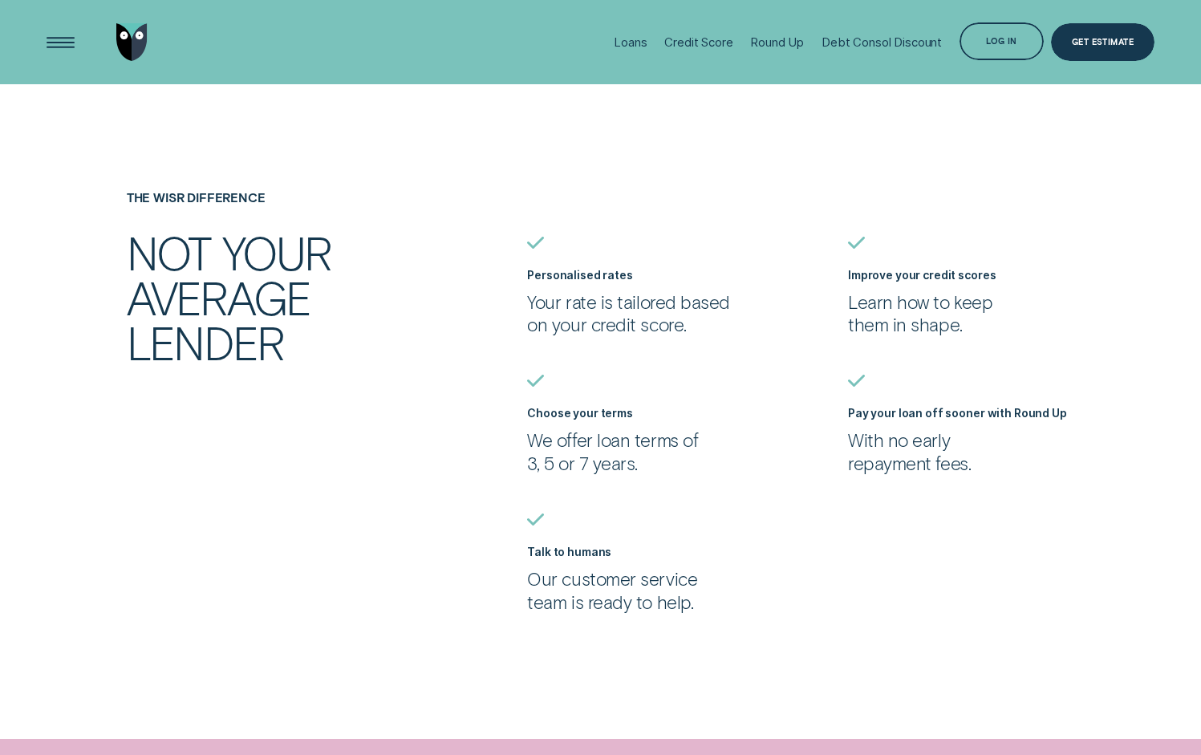
drag, startPoint x: 846, startPoint y: 282, endPoint x: 995, endPoint y: 341, distance: 160.3
click at [992, 338] on ul "Personalised rates Your rate is tailored based on your credit score. Improve yo…" at bounding box center [841, 425] width 641 height 376
drag, startPoint x: 1043, startPoint y: 478, endPoint x: 815, endPoint y: 367, distance: 253.7
click at [823, 380] on ul "Personalised rates Your rate is tailored based on your credit score. Improve yo…" at bounding box center [841, 425] width 641 height 376
click at [393, 480] on div "The Wisr Difference Not your average lender Personalised rates Your rate is tai…" at bounding box center [600, 401] width 1123 height 423
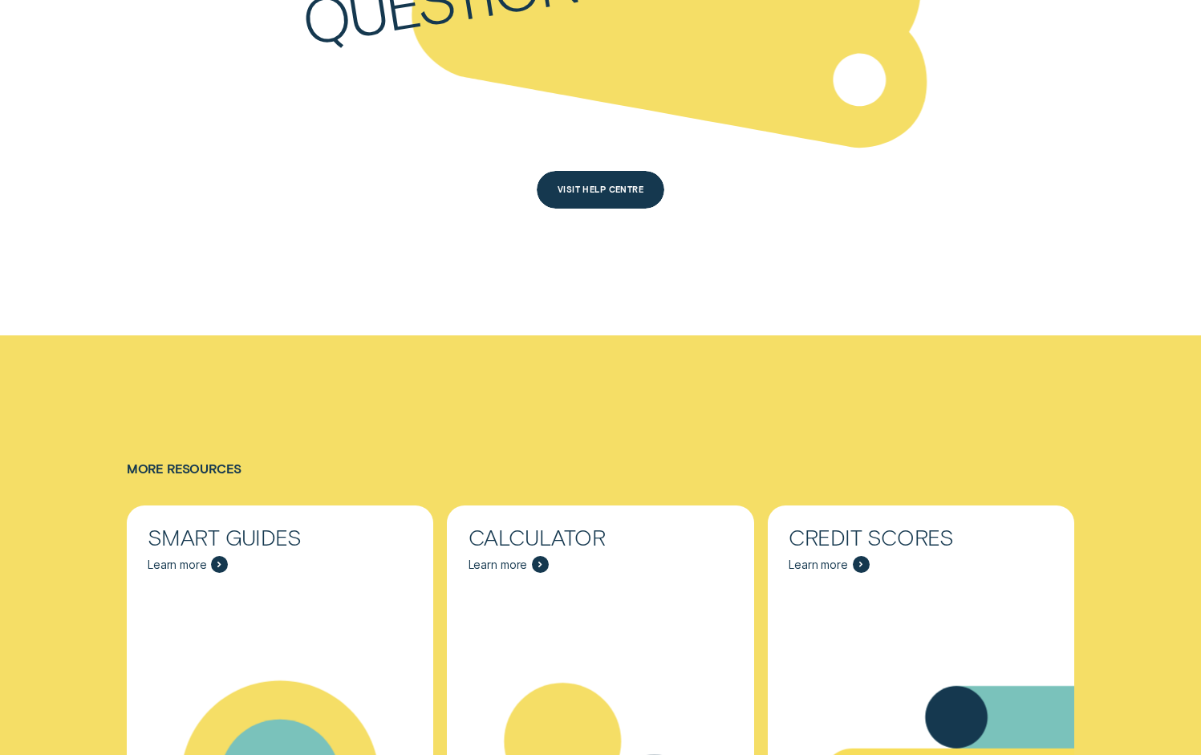
scroll to position [5146, 0]
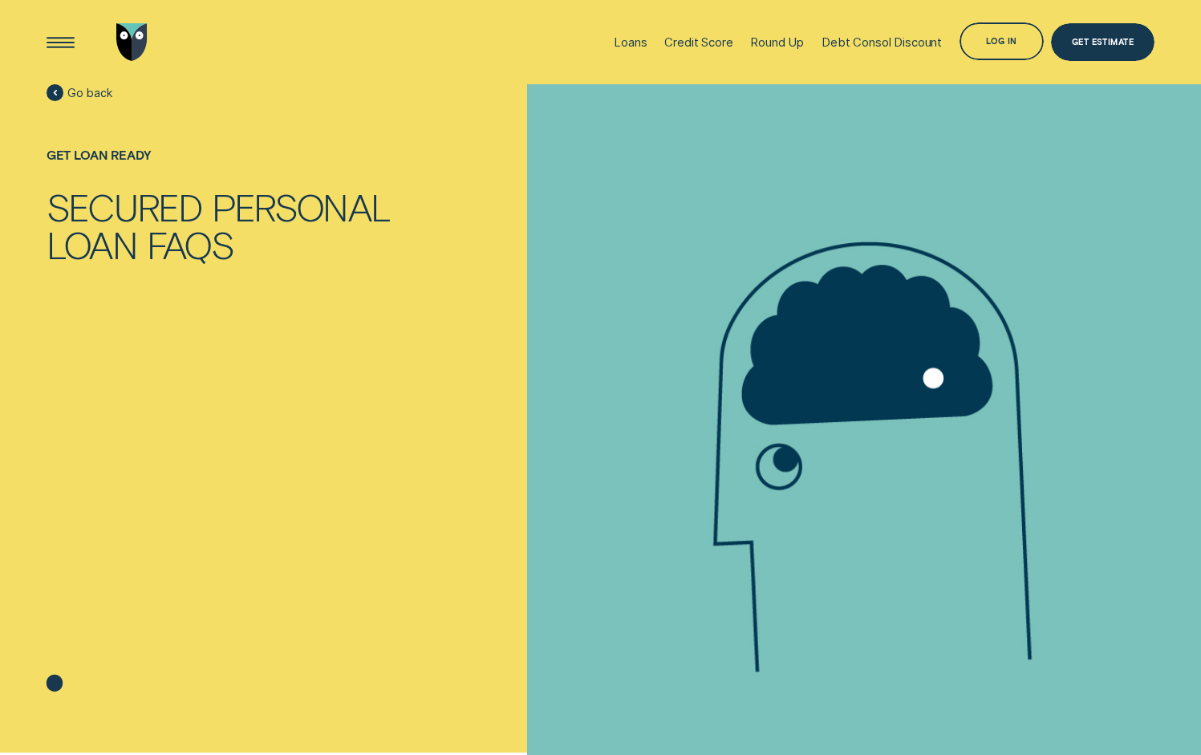
click at [55, 681] on icon at bounding box center [55, 683] width 16 height 17
click at [59, 89] on div at bounding box center [55, 92] width 17 height 17
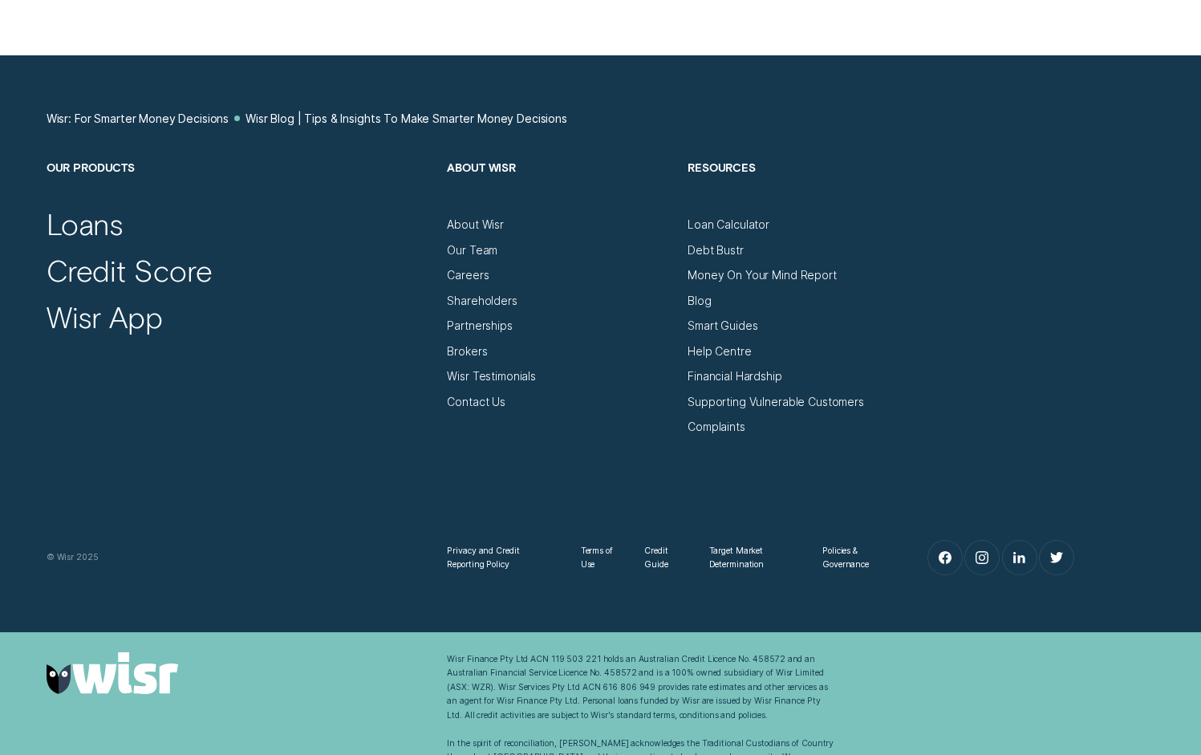
scroll to position [6458, 0]
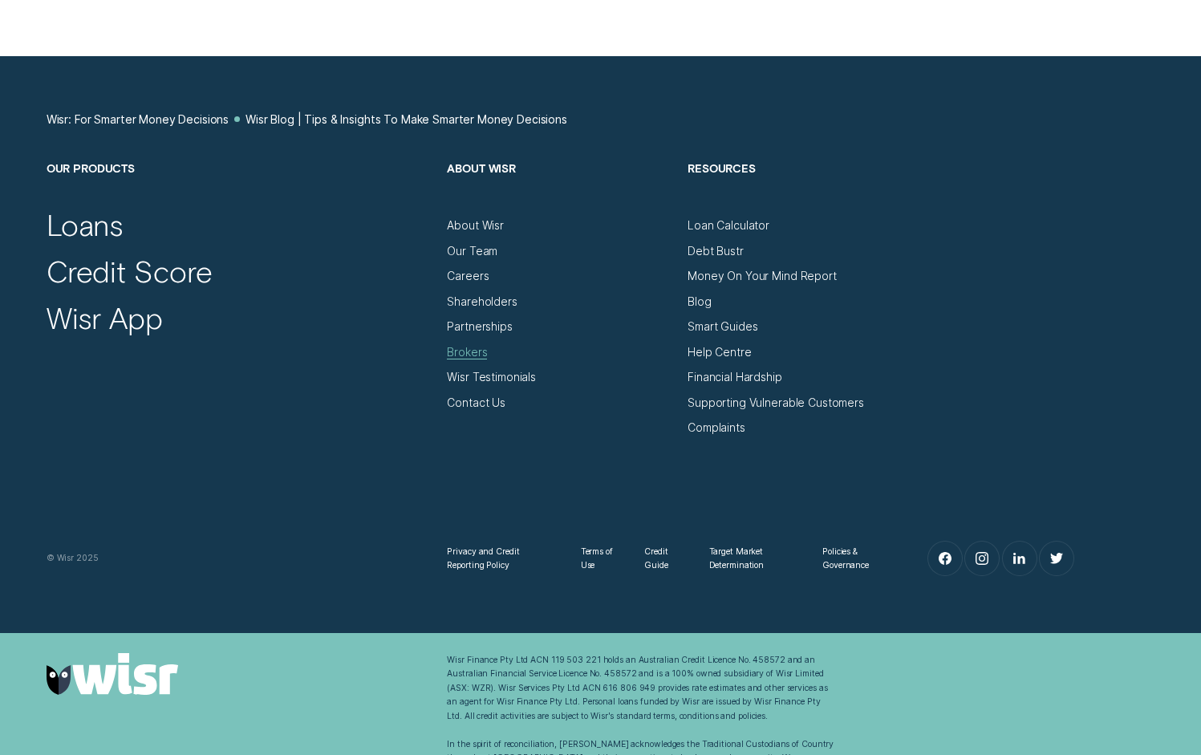
click at [479, 345] on div "Brokers" at bounding box center [467, 352] width 40 height 14
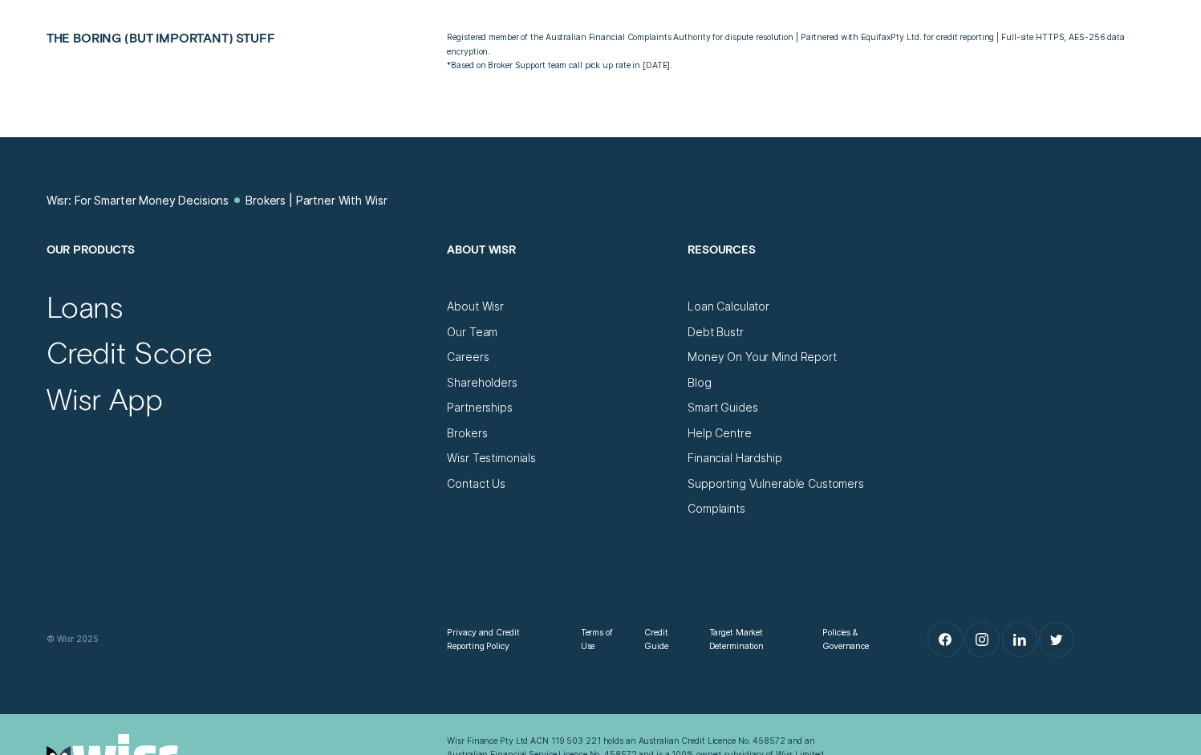
scroll to position [7644, 0]
click at [72, 287] on div "Loans" at bounding box center [86, 305] width 78 height 37
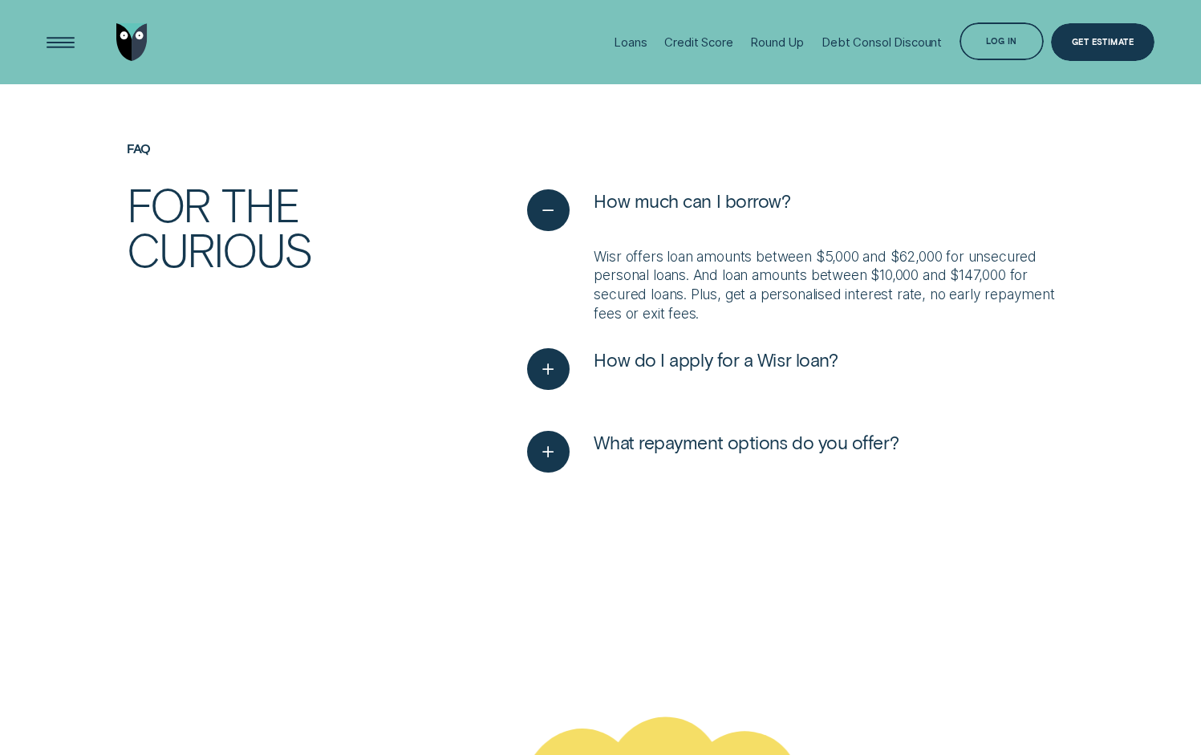
scroll to position [3659, 0]
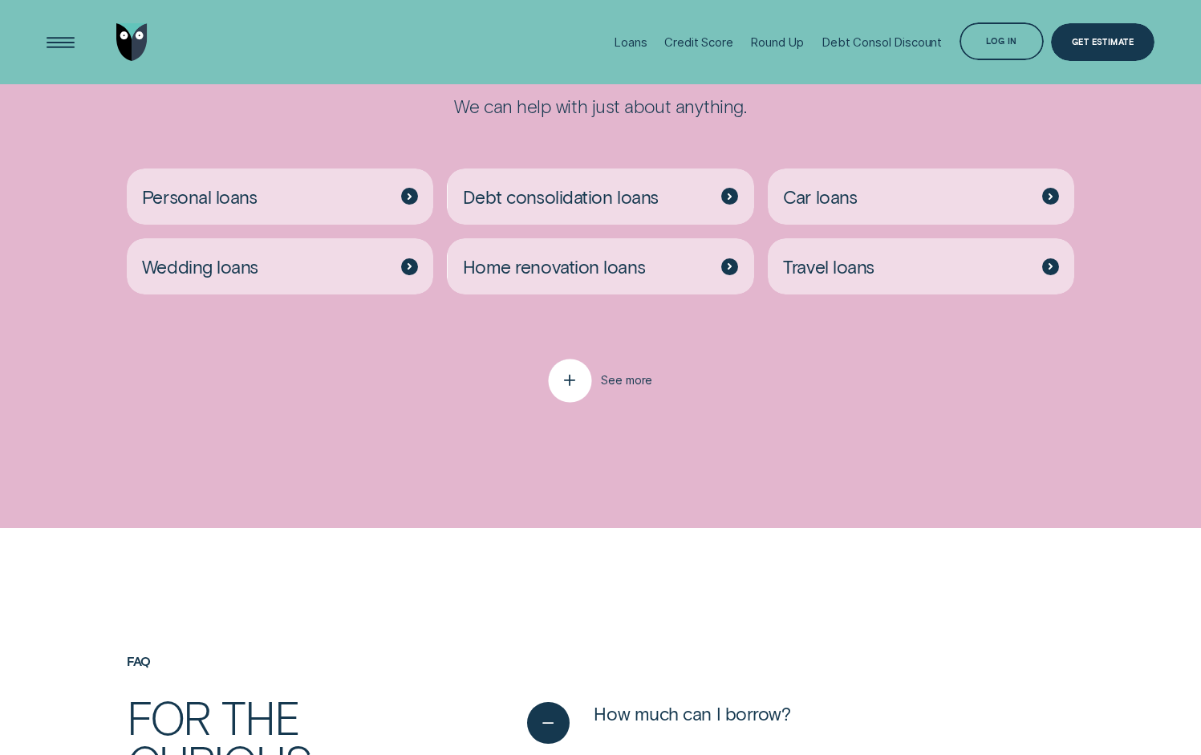
click at [569, 377] on icon "button" at bounding box center [570, 380] width 22 height 25
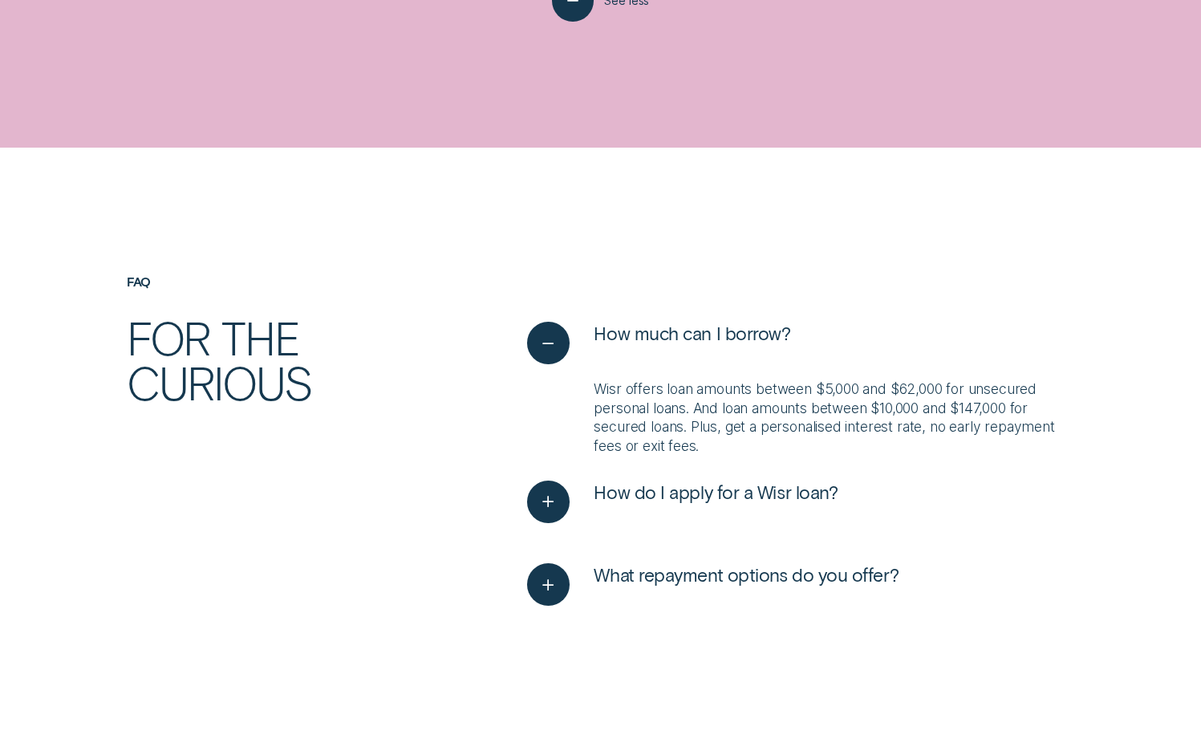
scroll to position [4780, 0]
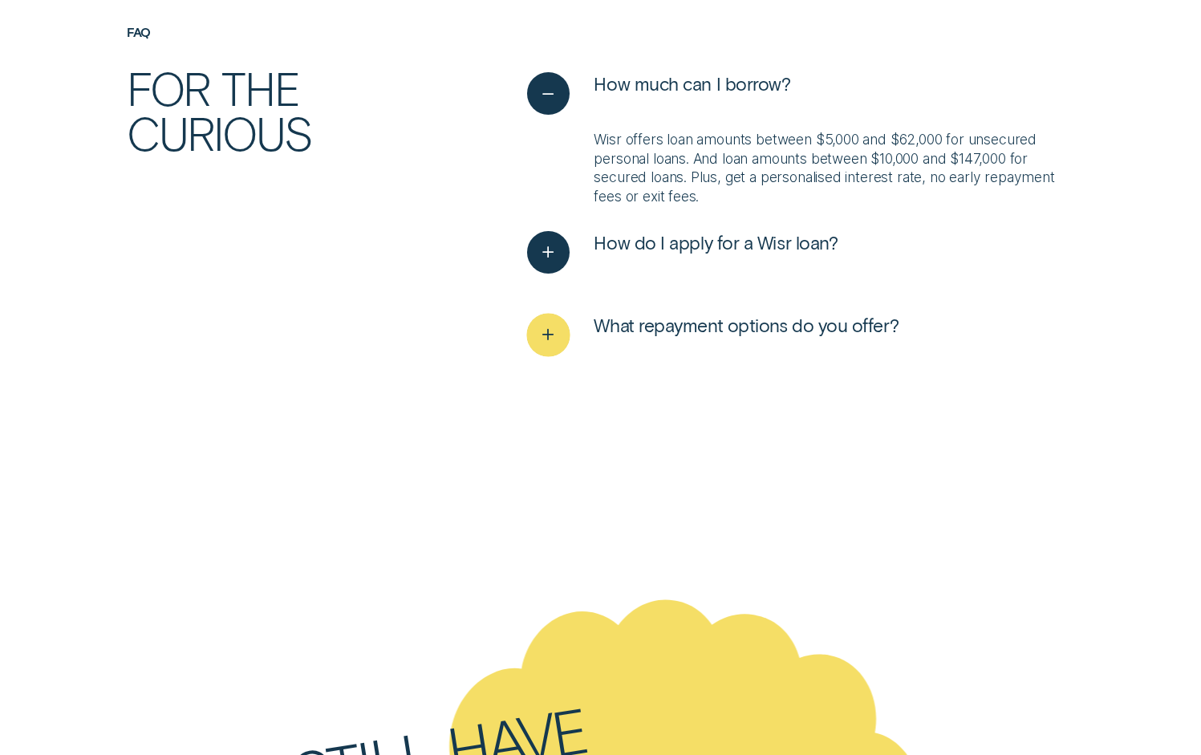
click at [550, 320] on div "See more" at bounding box center [548, 335] width 43 height 43
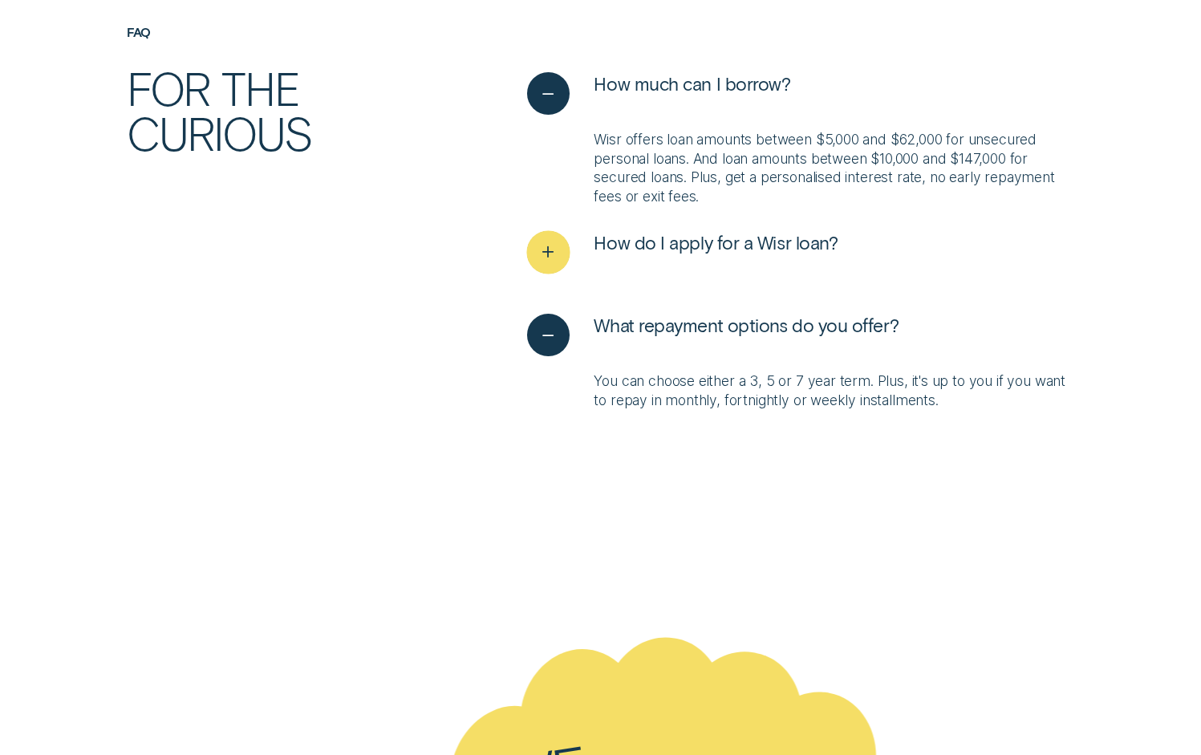
click at [549, 237] on div "See more" at bounding box center [548, 252] width 43 height 43
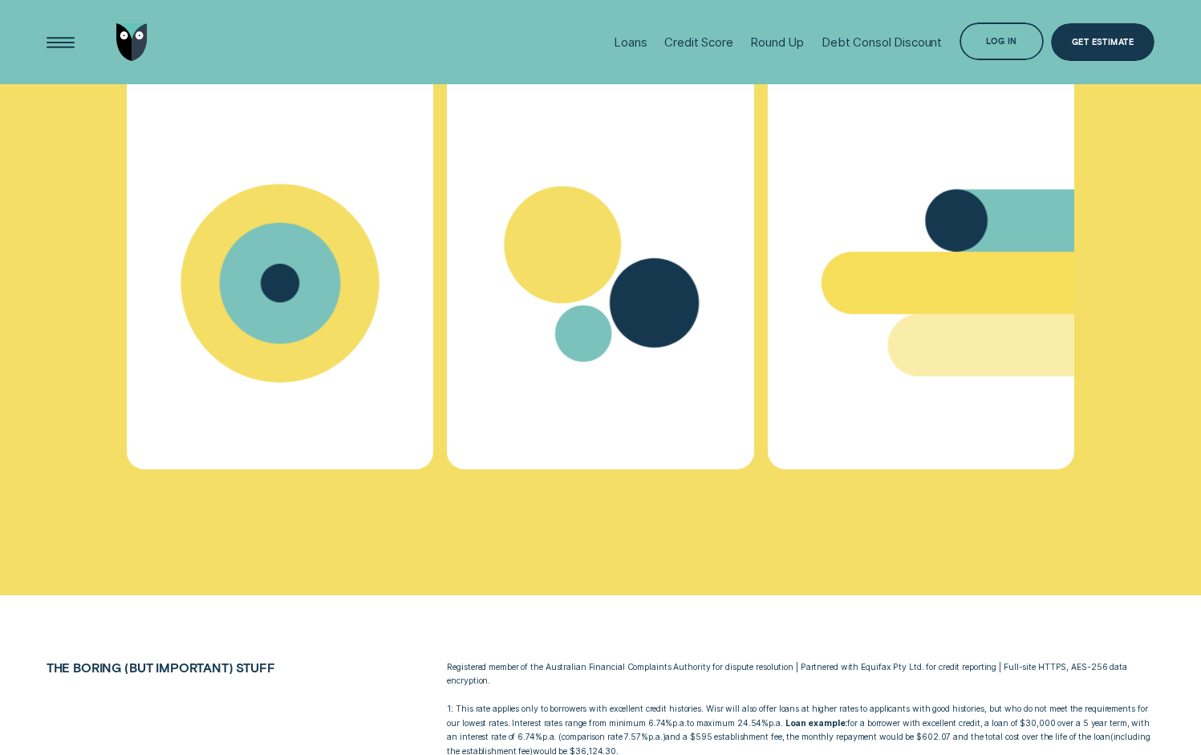
scroll to position [6291, 0]
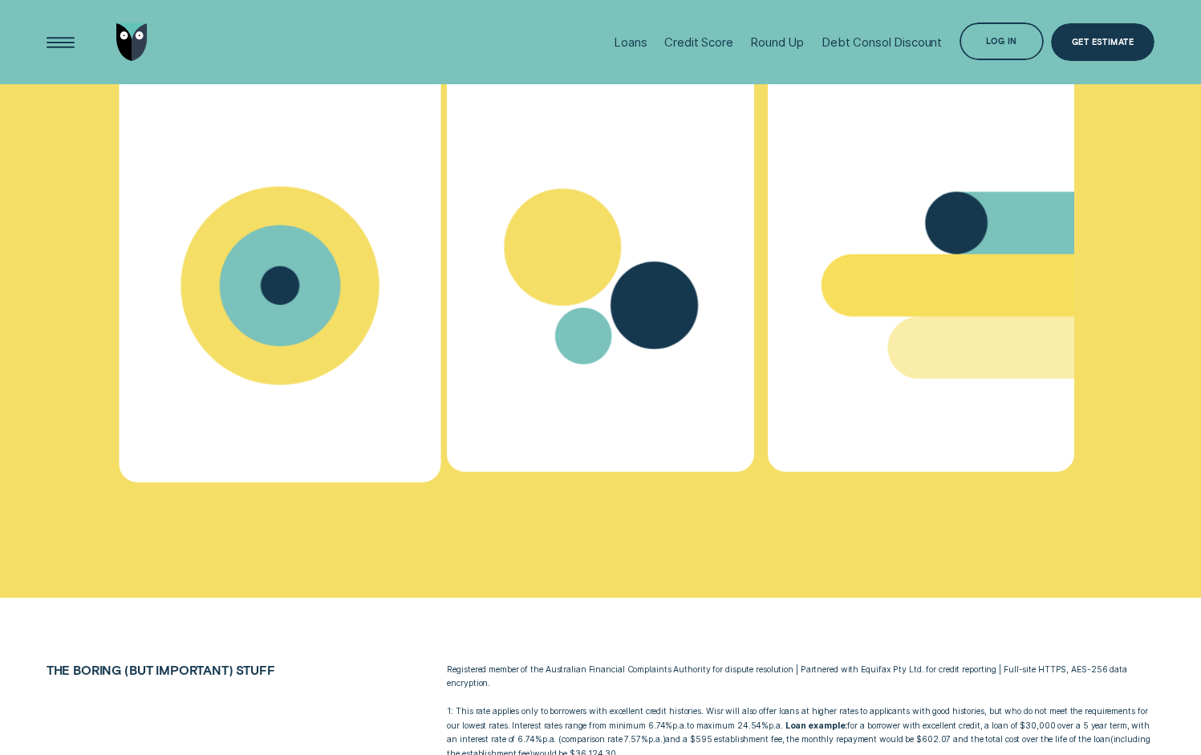
click at [299, 292] on g "Smart Guides - Learn more" at bounding box center [280, 285] width 198 height 199
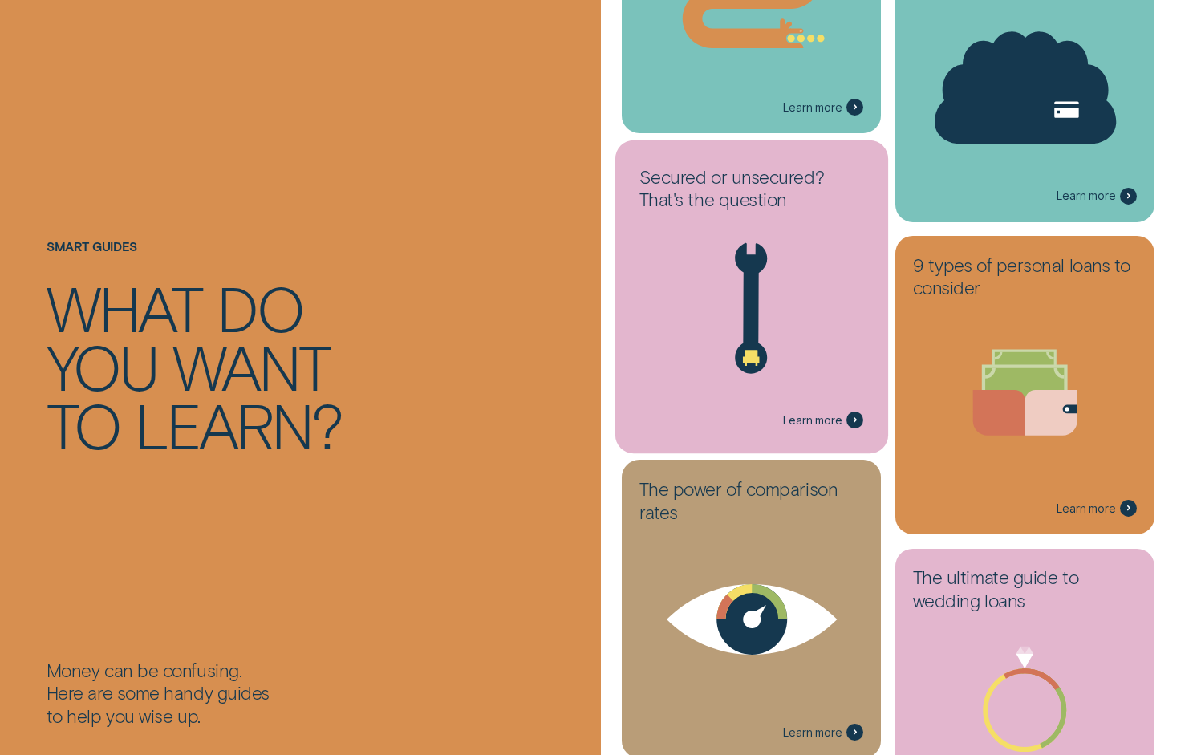
scroll to position [1068, 0]
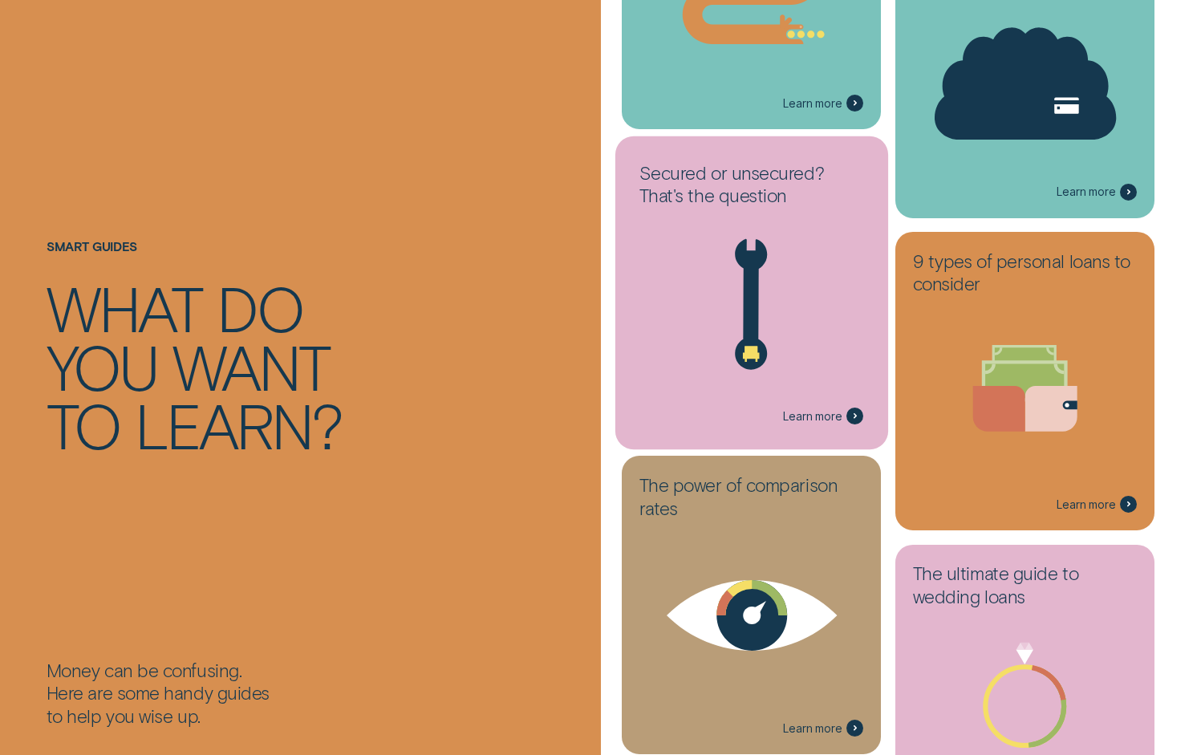
click at [833, 338] on icon at bounding box center [751, 305] width 243 height 185
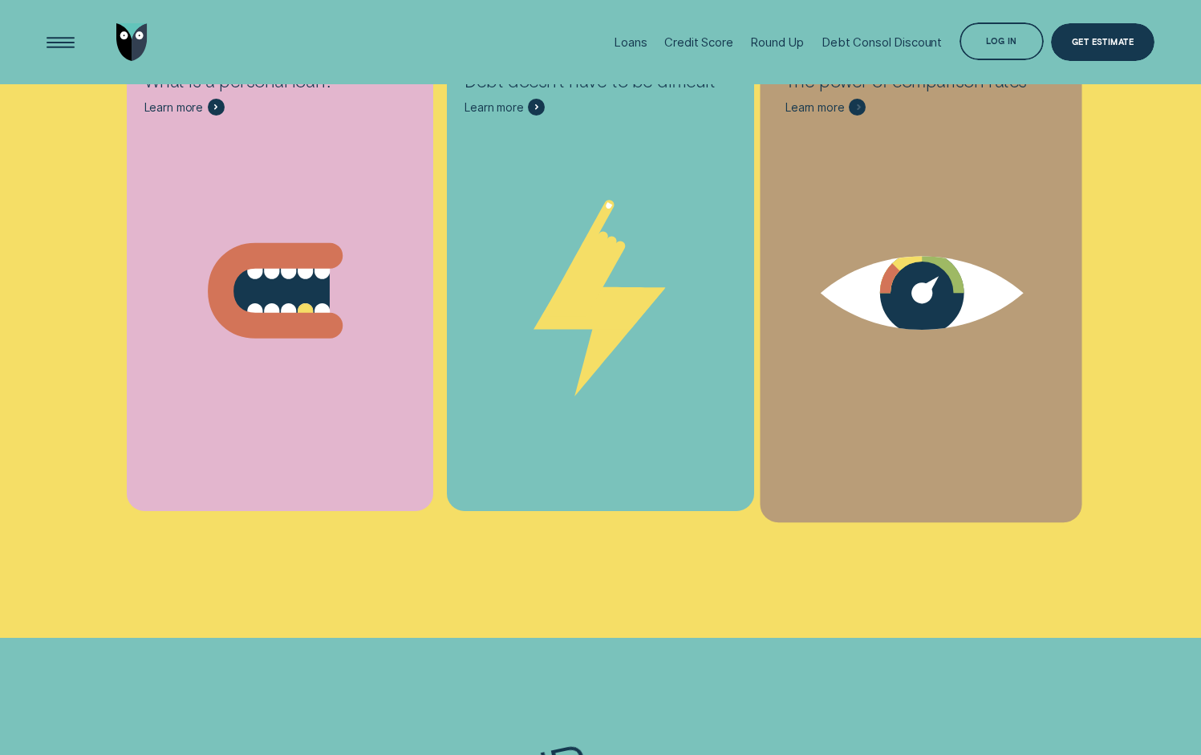
scroll to position [4635, 0]
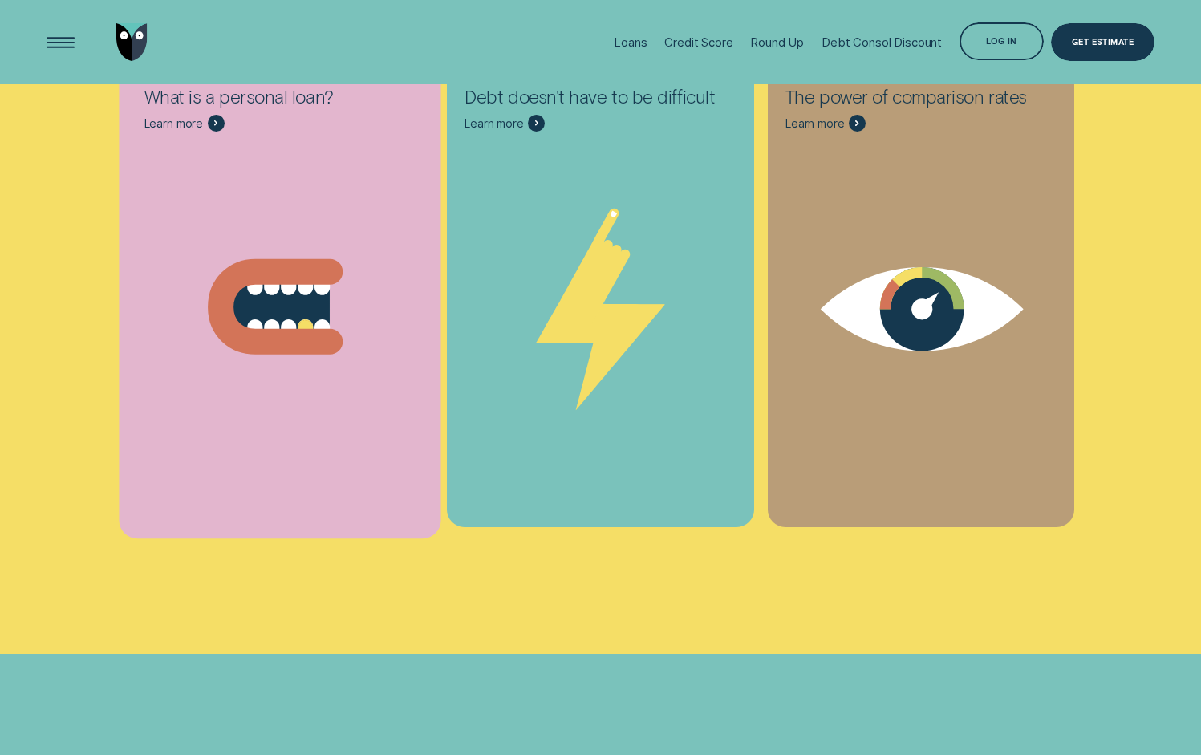
click at [296, 197] on div "Loans - Medical Cosmetic" at bounding box center [280, 297] width 307 height 460
